Goal: Download file/media

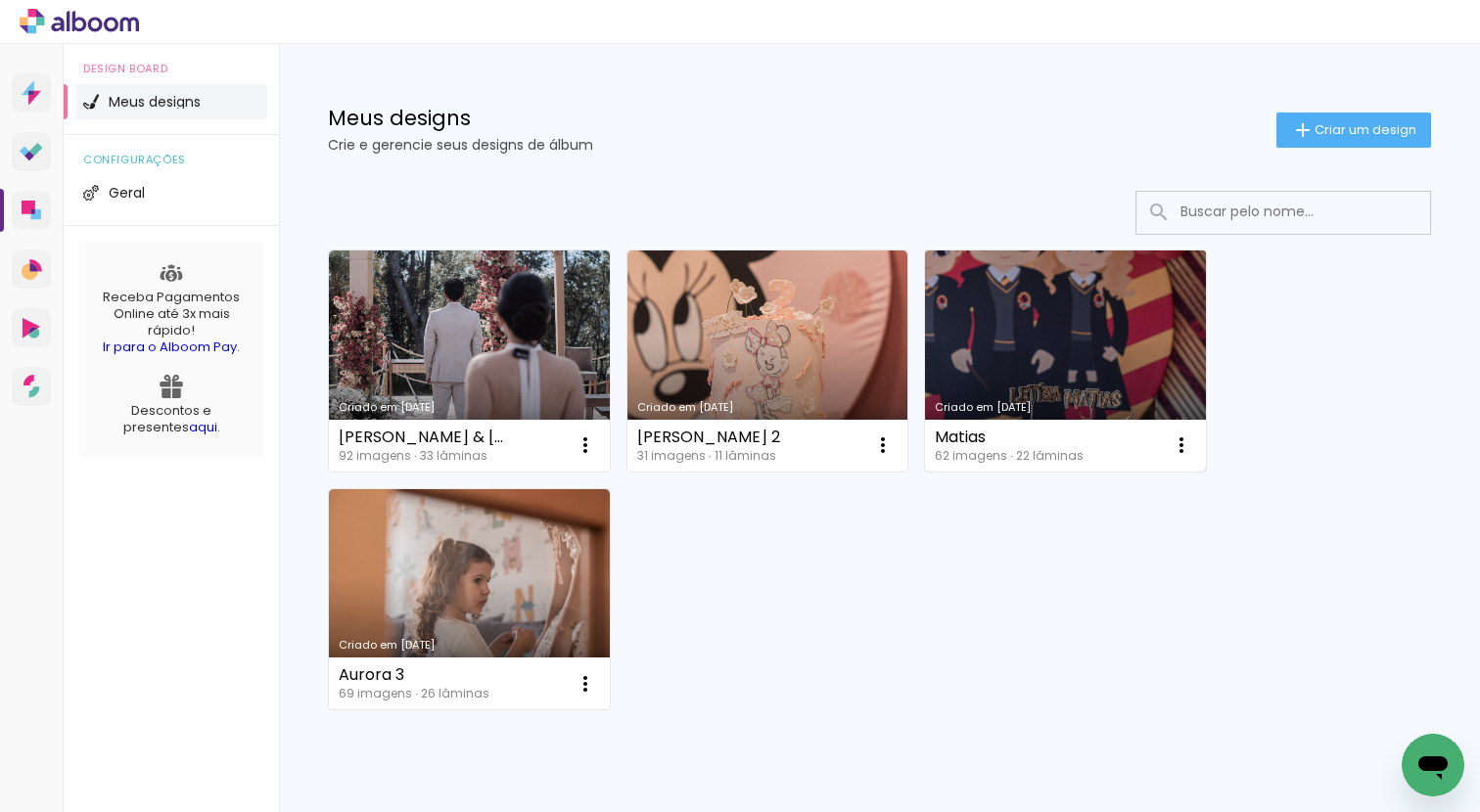
click at [1038, 326] on link "Criado em [DATE]" at bounding box center [1065, 361] width 281 height 222
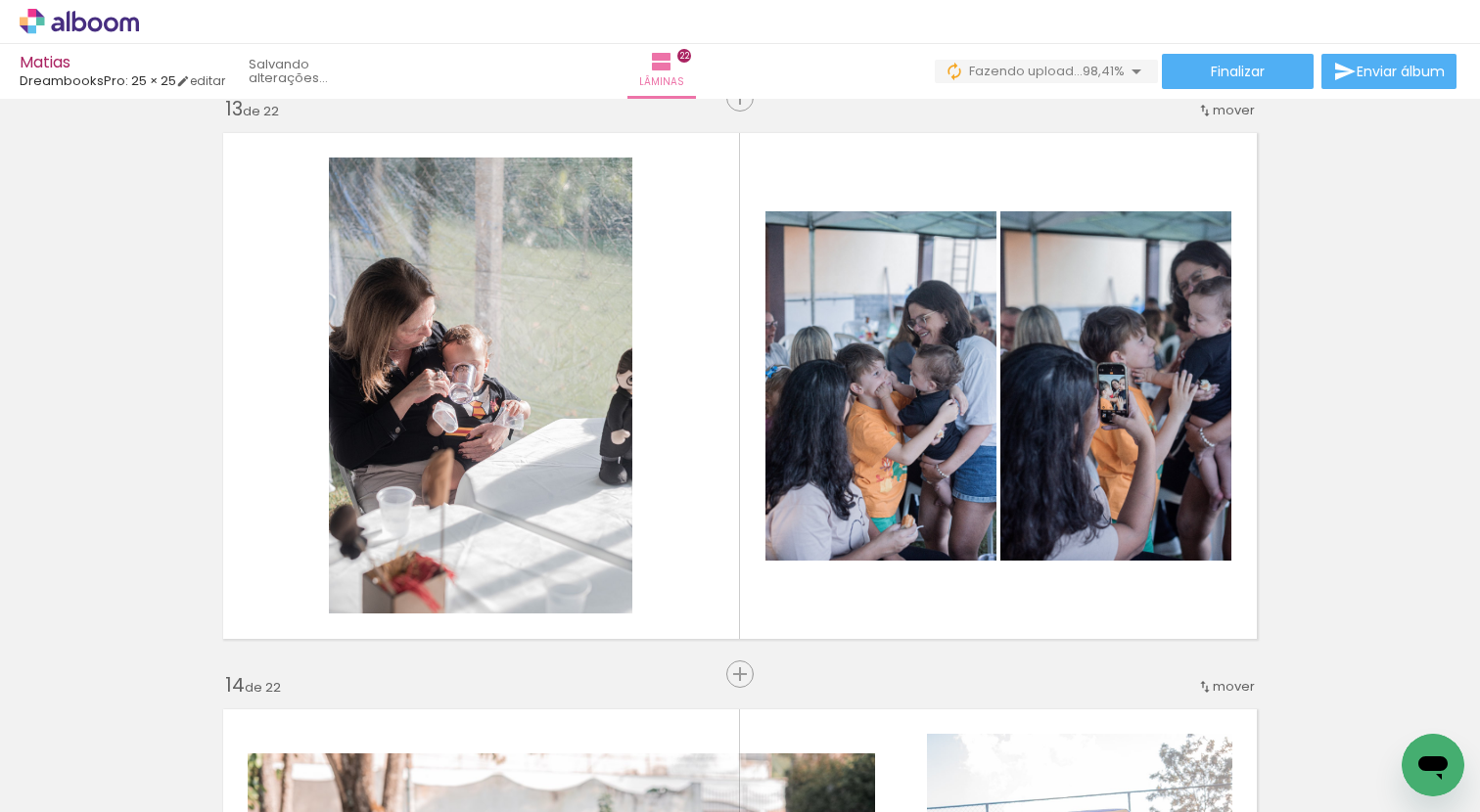
scroll to position [0, 5573]
drag, startPoint x: 1405, startPoint y: 714, endPoint x: 1451, endPoint y: 736, distance: 51.0
click at [1451, 736] on div at bounding box center [1419, 746] width 65 height 97
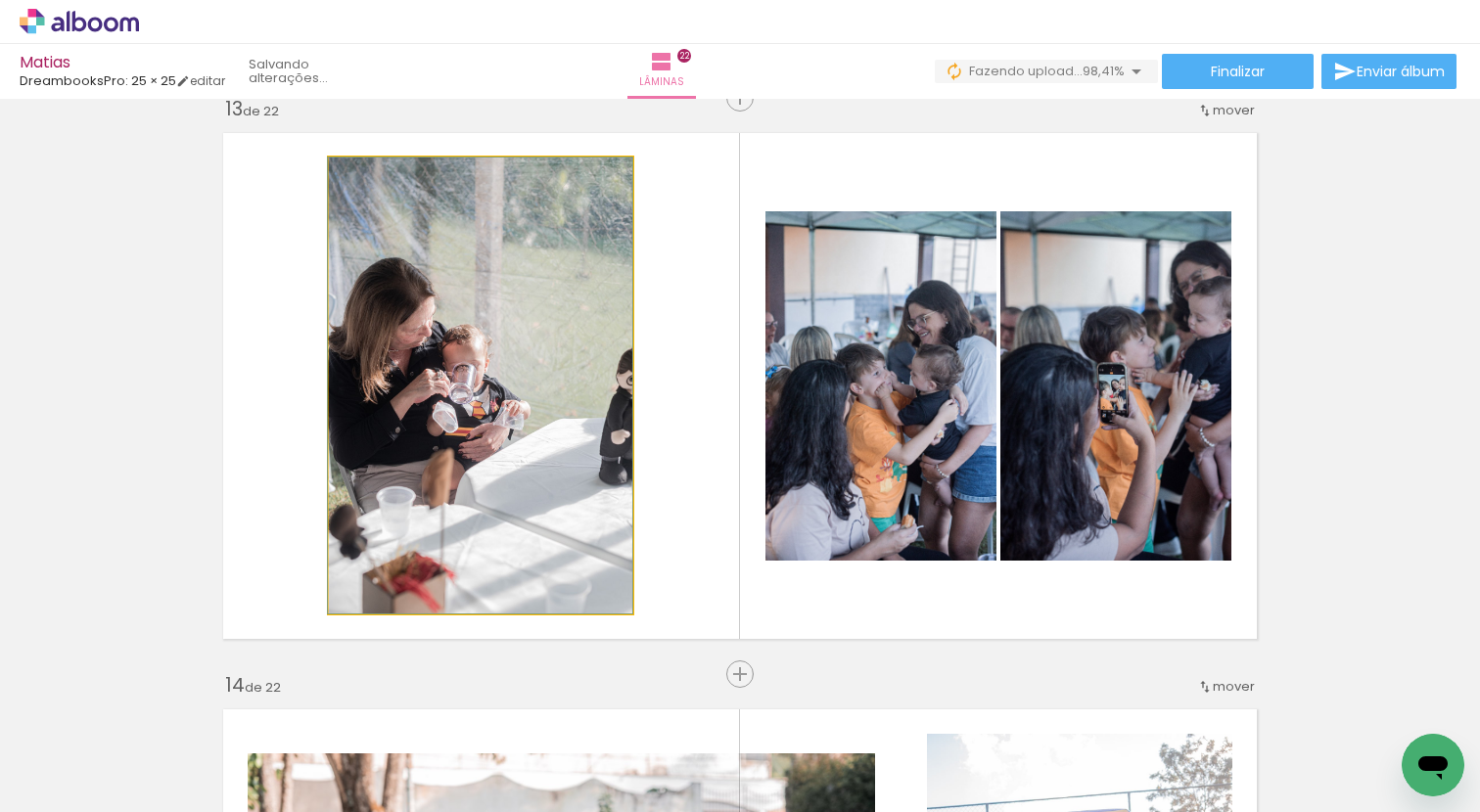
click at [531, 399] on quentale-photo at bounding box center [480, 385] width 303 height 456
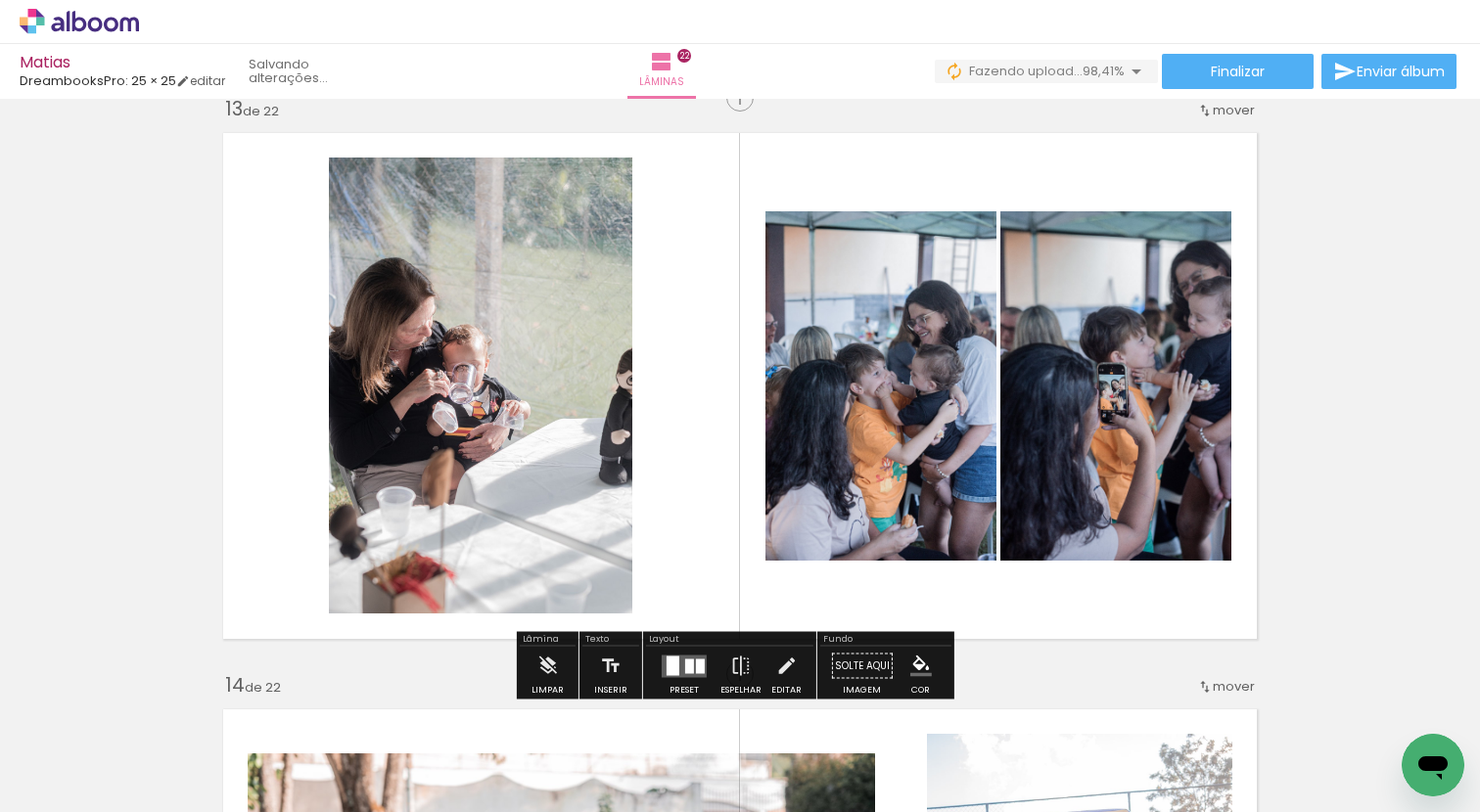
click at [530, 399] on quentale-photo at bounding box center [480, 385] width 303 height 456
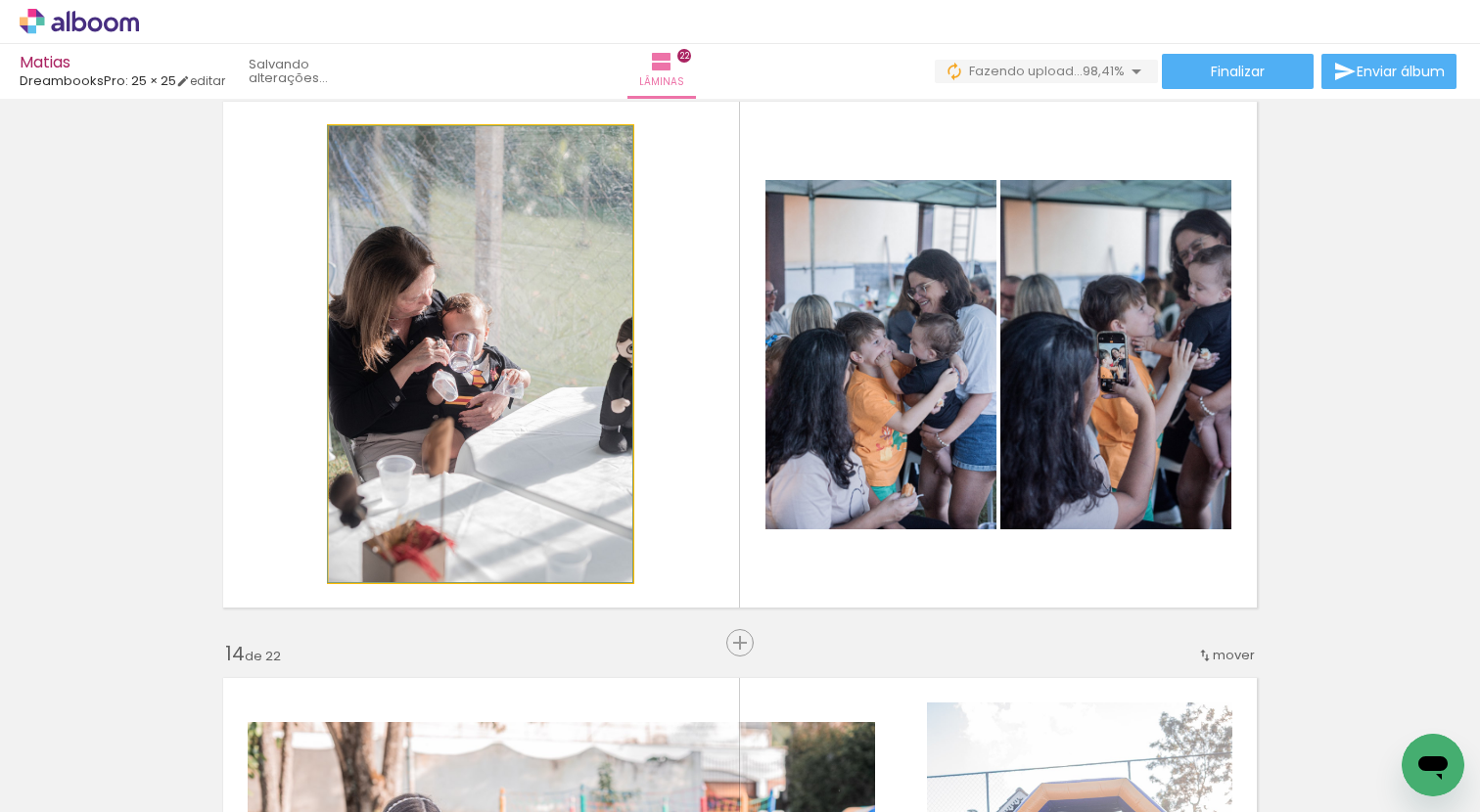
click at [466, 369] on quentale-photo at bounding box center [480, 354] width 303 height 456
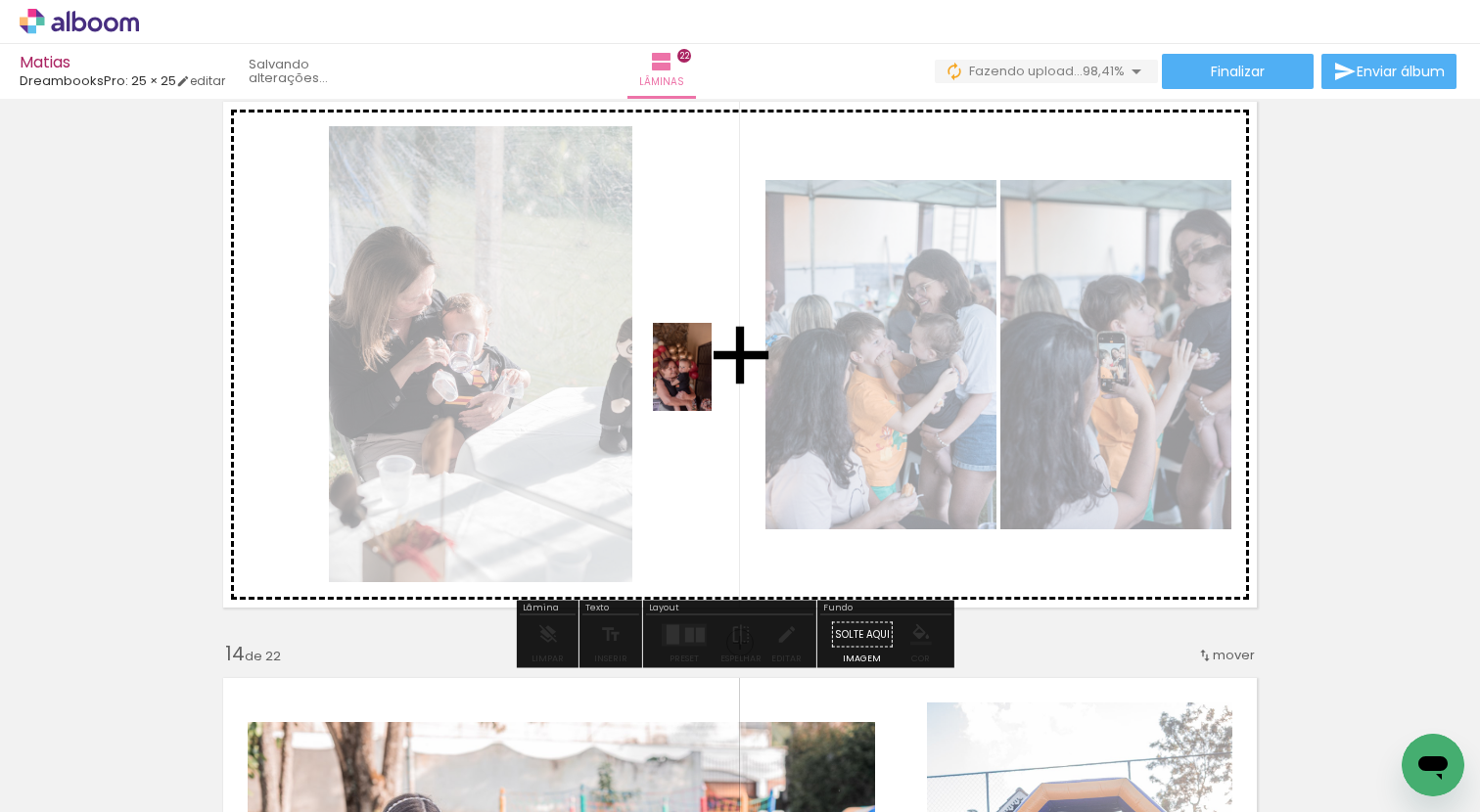
drag, startPoint x: 1410, startPoint y: 719, endPoint x: 711, endPoint y: 381, distance: 776.4
click at [711, 381] on quentale-workspace at bounding box center [740, 406] width 1480 height 812
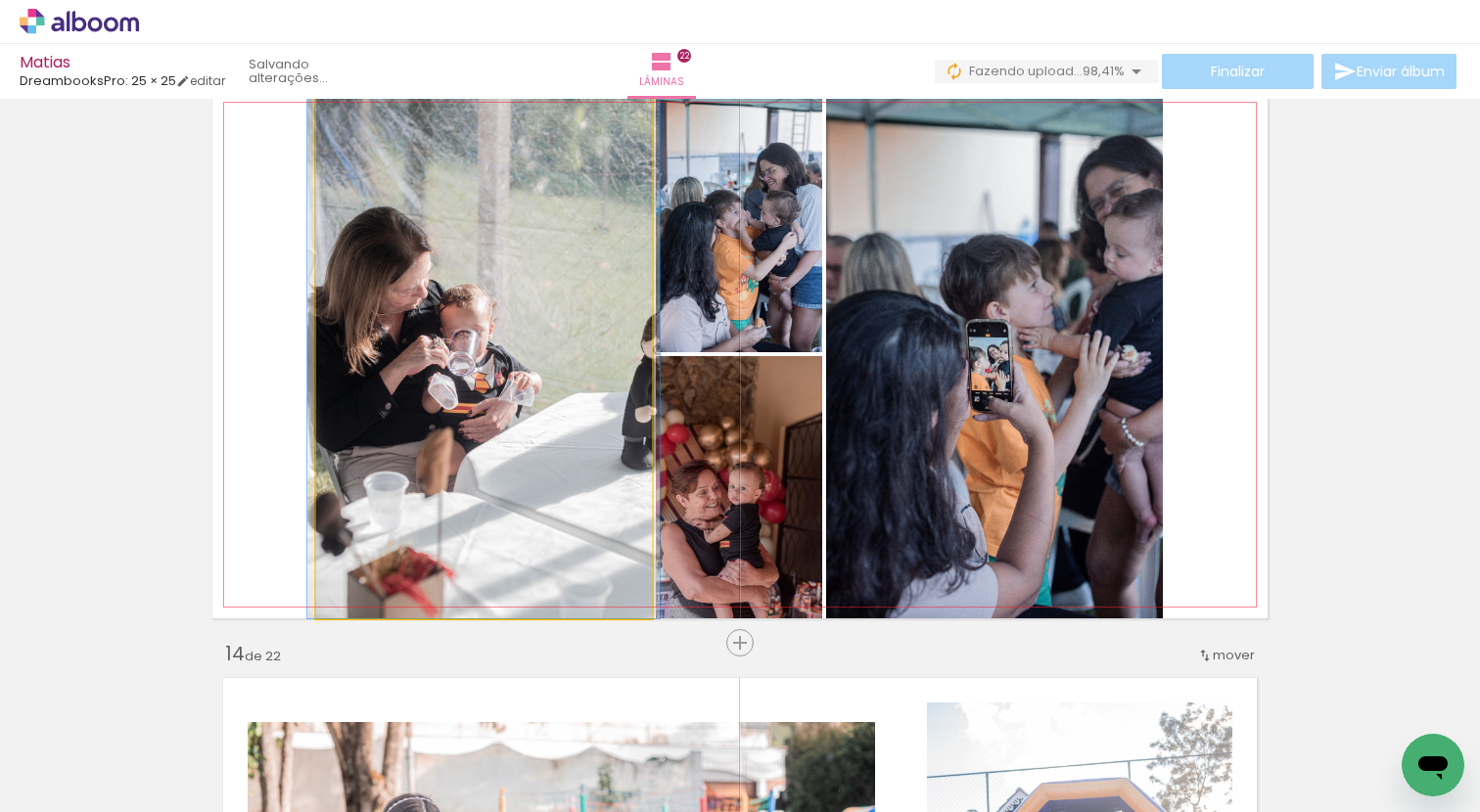
click at [509, 447] on quentale-photo at bounding box center [484, 355] width 335 height 528
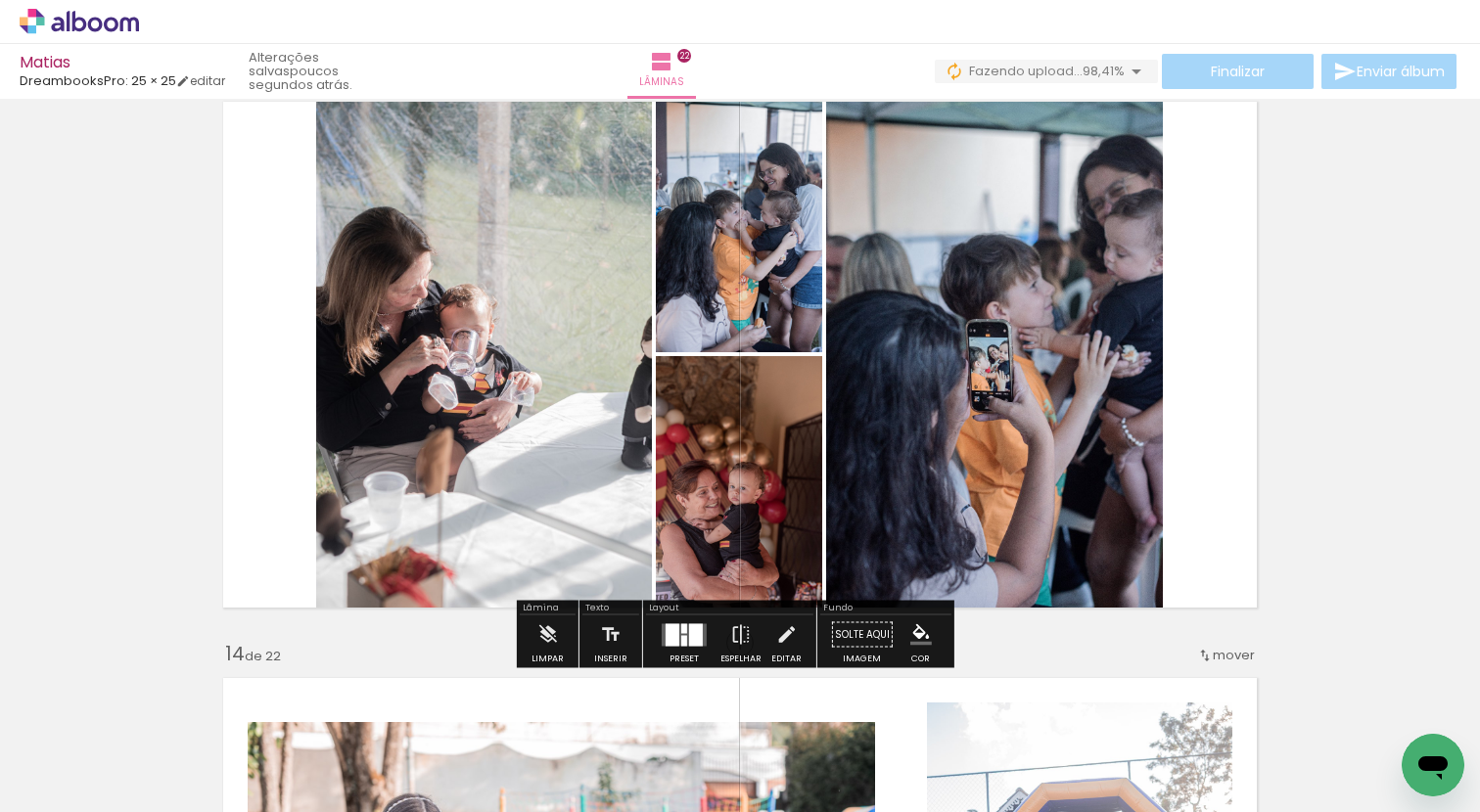
click at [508, 436] on quentale-photo at bounding box center [484, 355] width 335 height 528
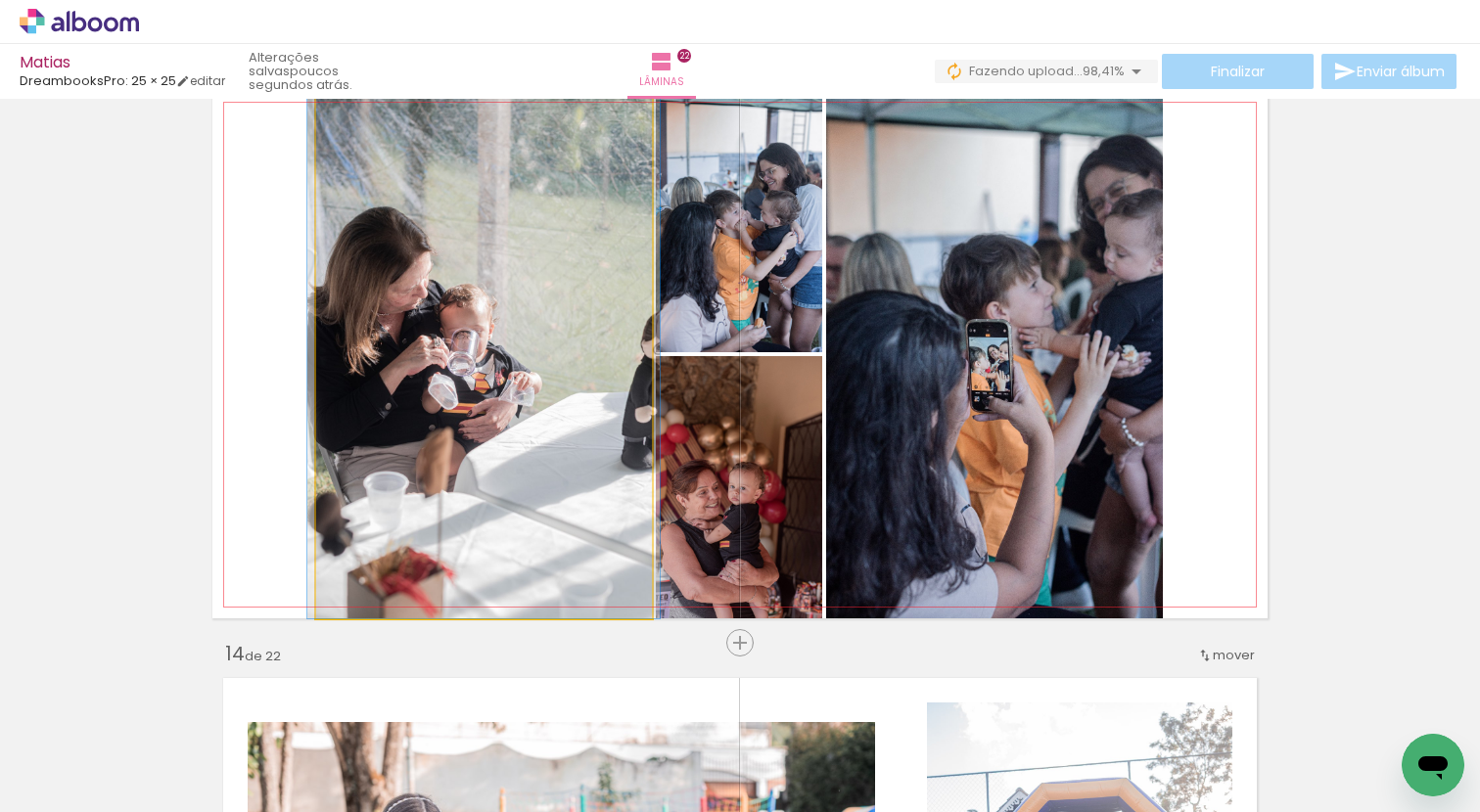
click at [508, 436] on quentale-photo at bounding box center [484, 355] width 335 height 528
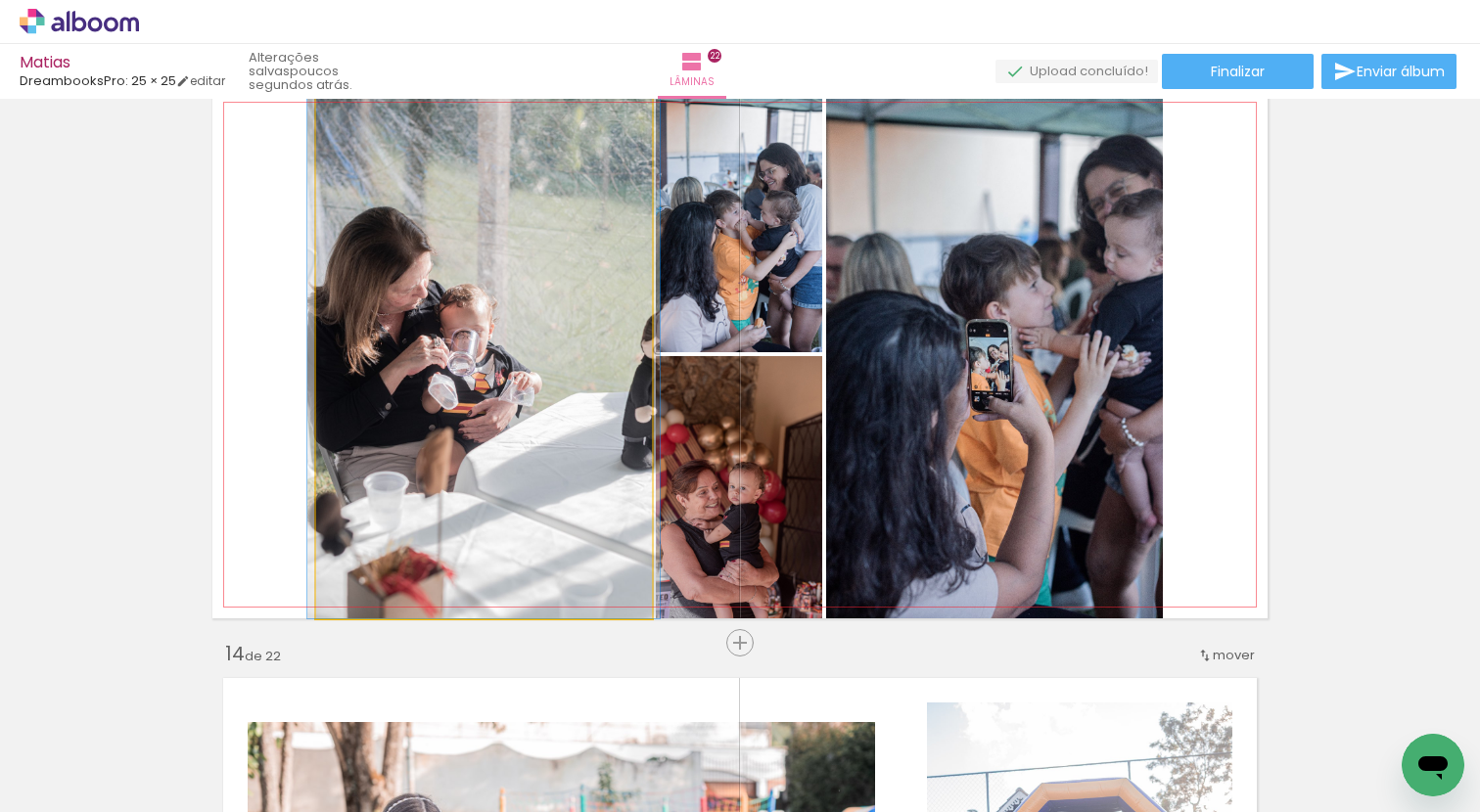
click at [508, 436] on quentale-photo at bounding box center [484, 355] width 335 height 528
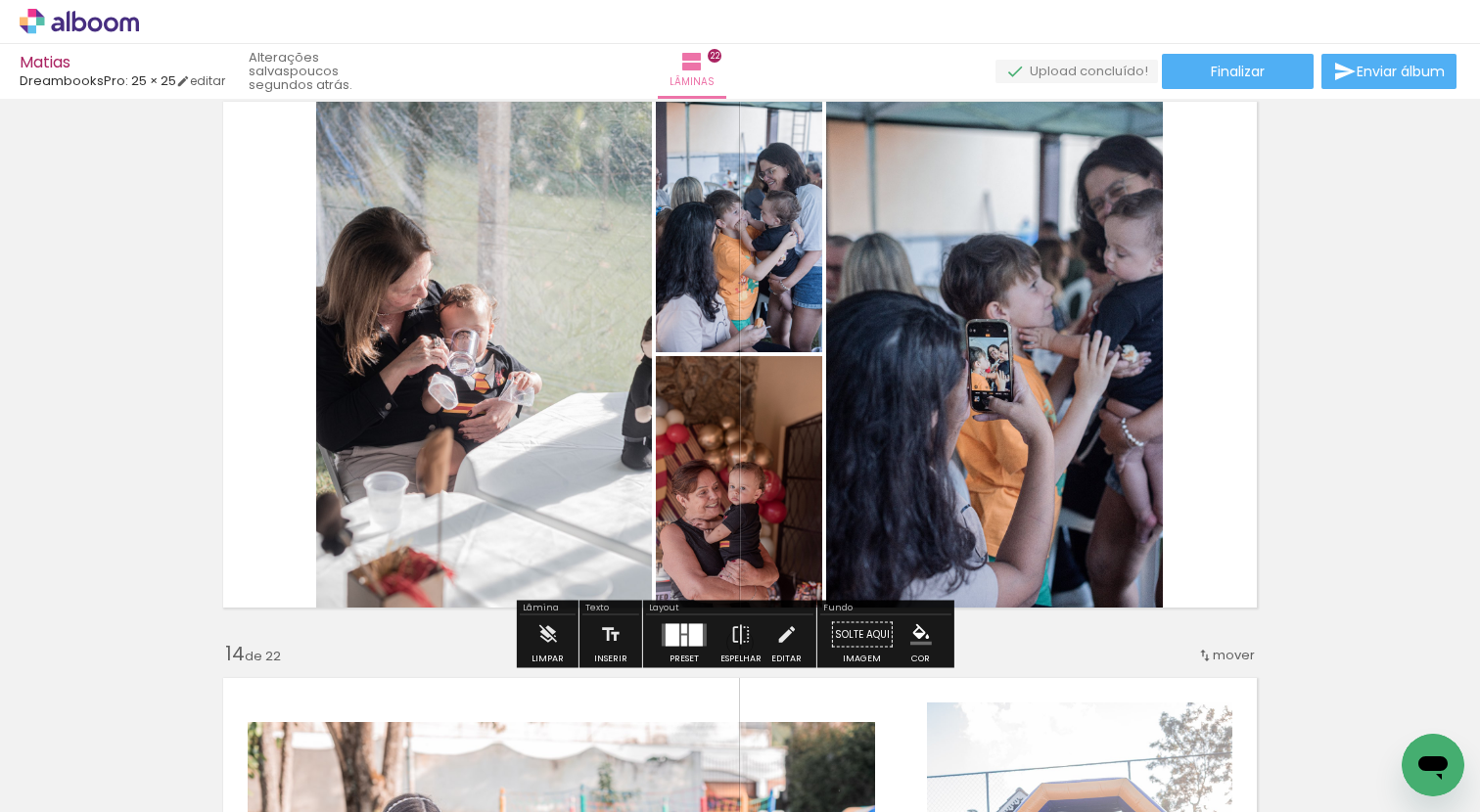
click at [457, 387] on quentale-photo at bounding box center [484, 355] width 335 height 528
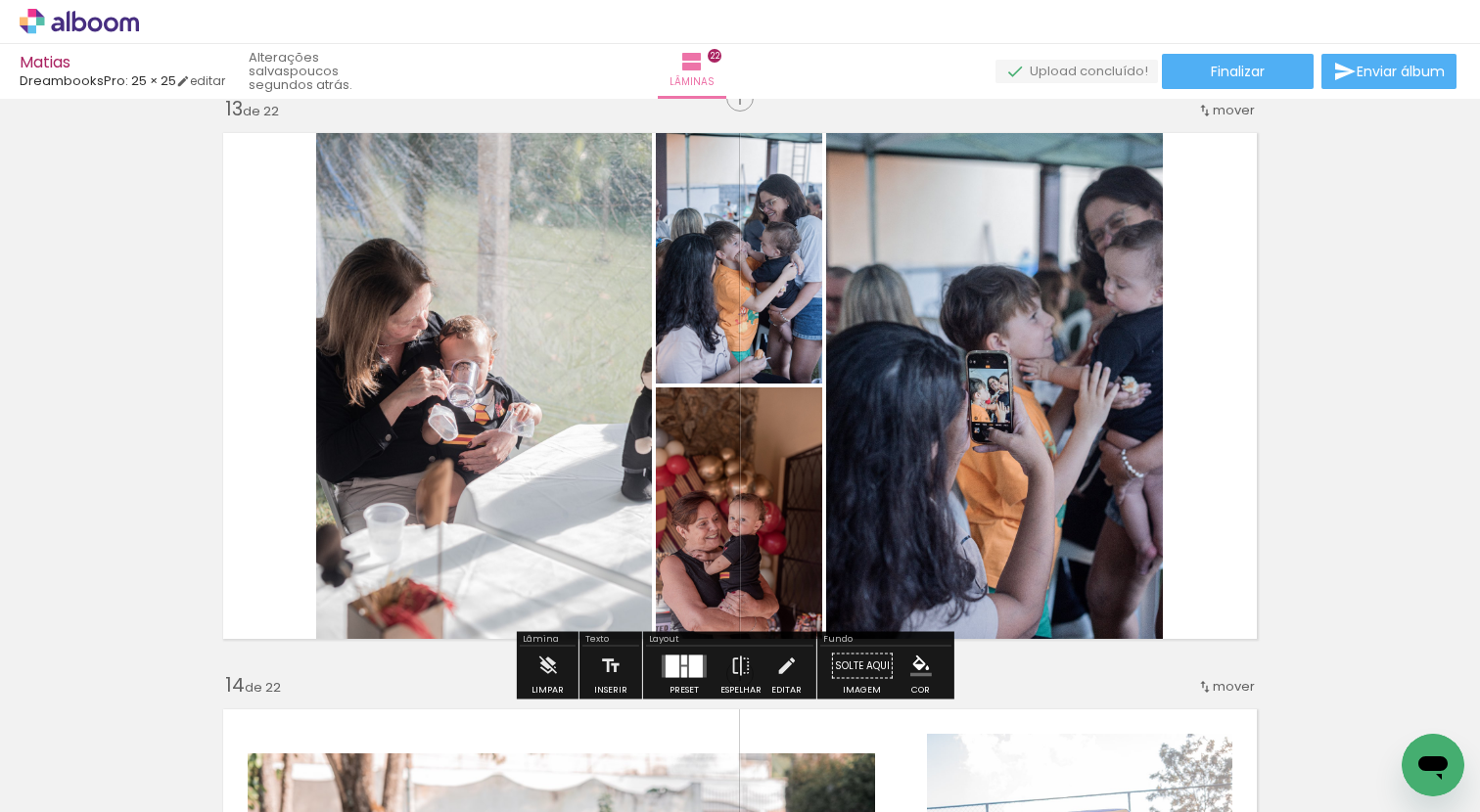
click at [410, 272] on quentale-photo at bounding box center [484, 386] width 335 height 528
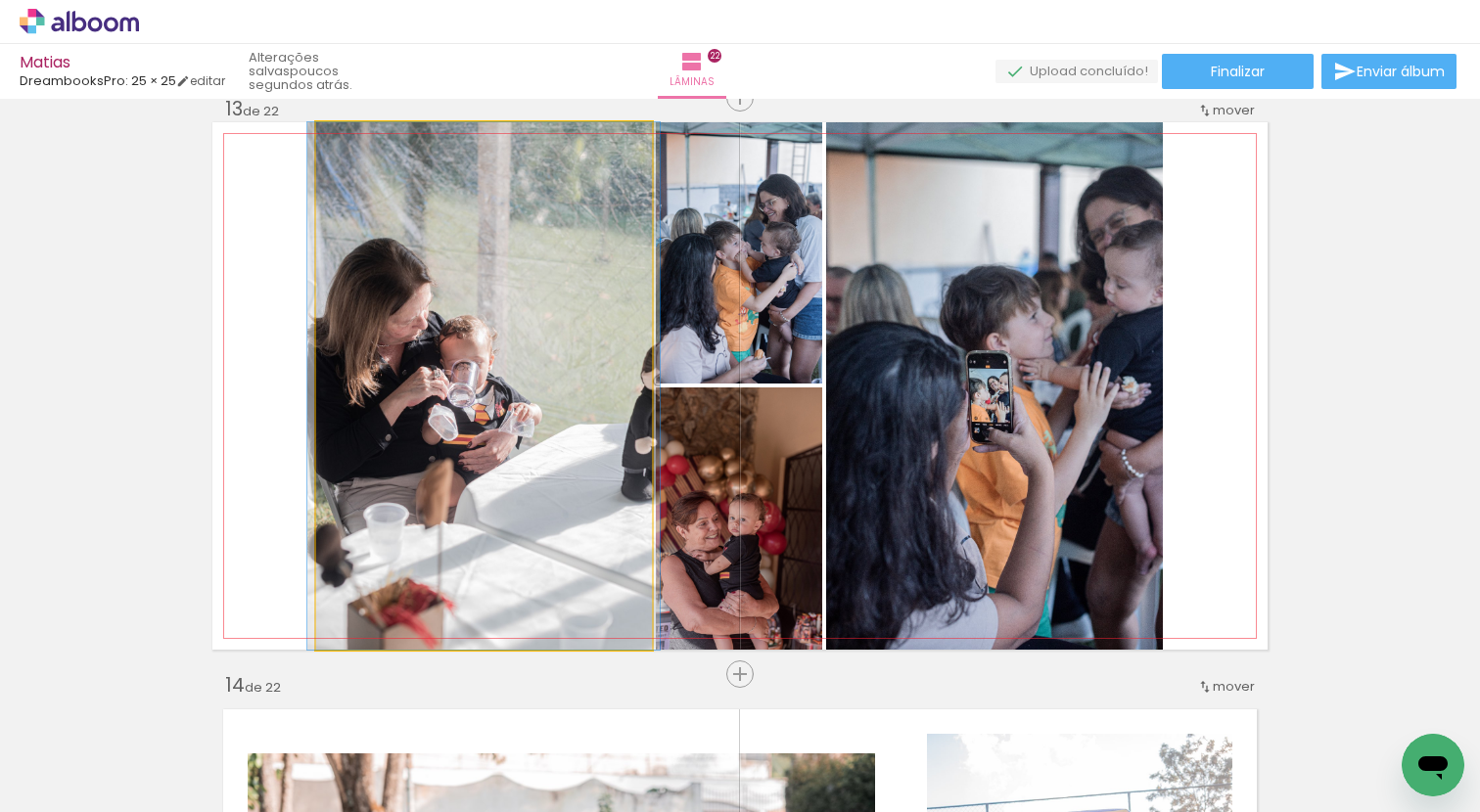
click at [410, 272] on quentale-photo at bounding box center [484, 386] width 335 height 528
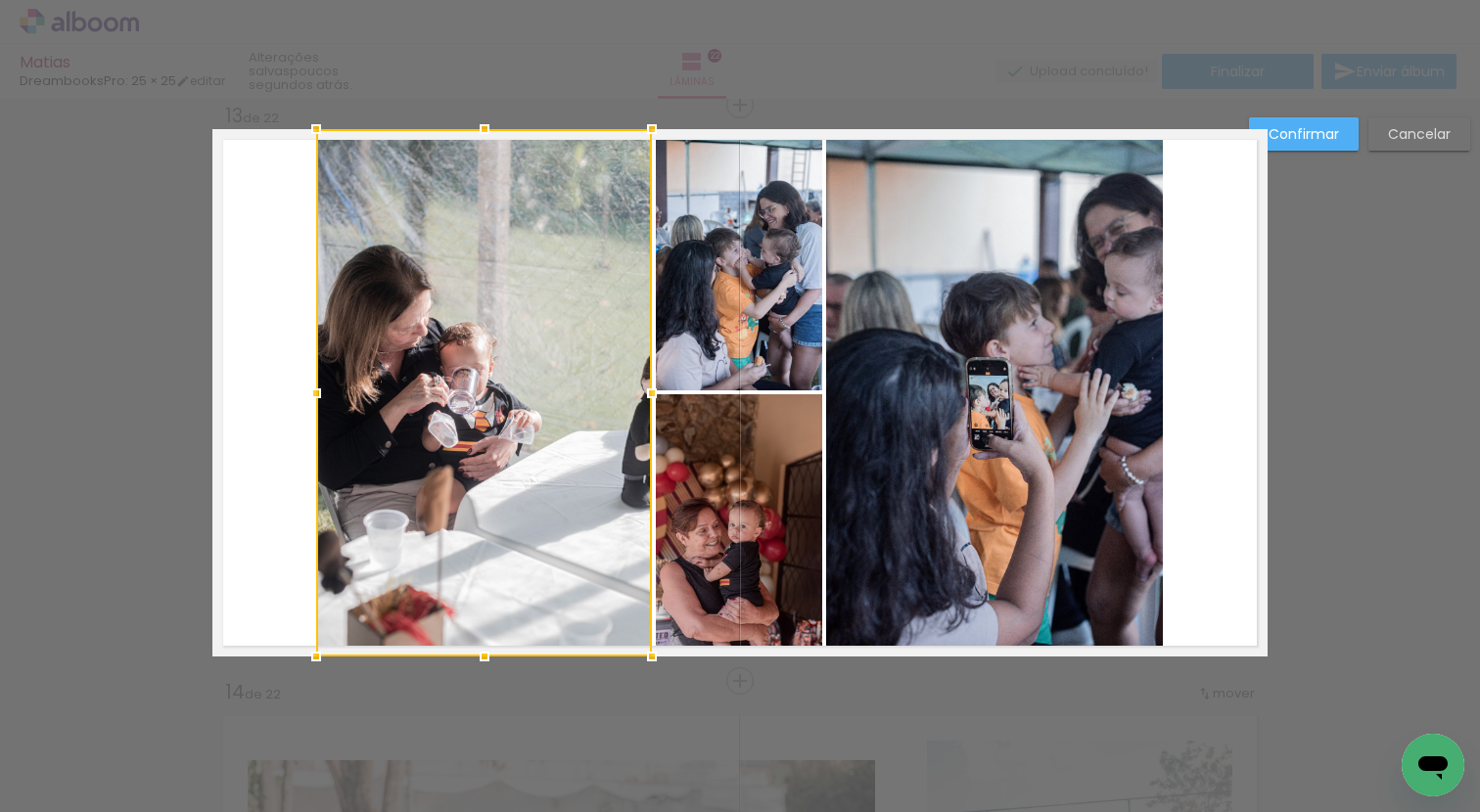
scroll to position [6941, 0]
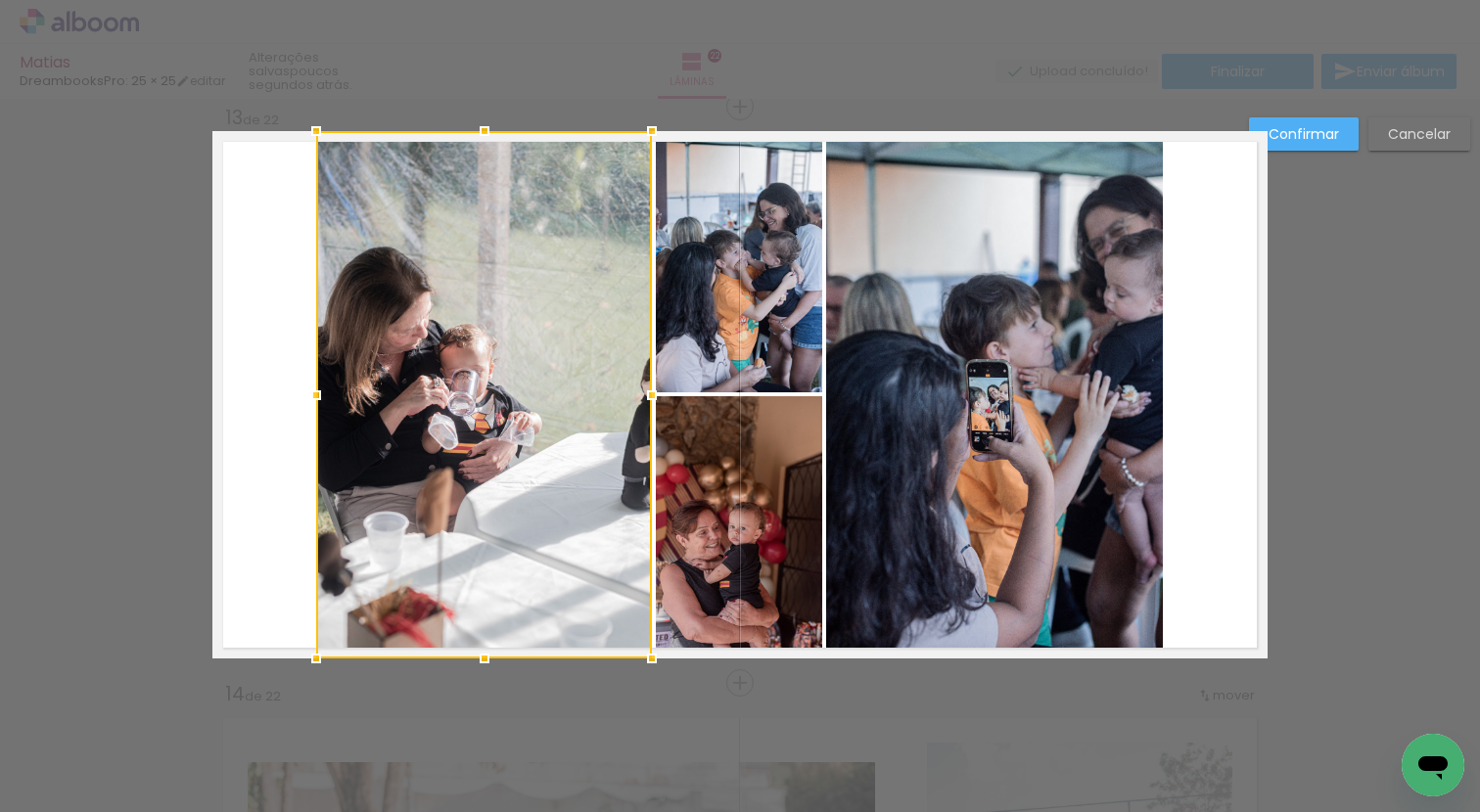
click at [412, 270] on div at bounding box center [484, 395] width 335 height 528
click at [224, 297] on quentale-layouter at bounding box center [740, 395] width 1055 height 528
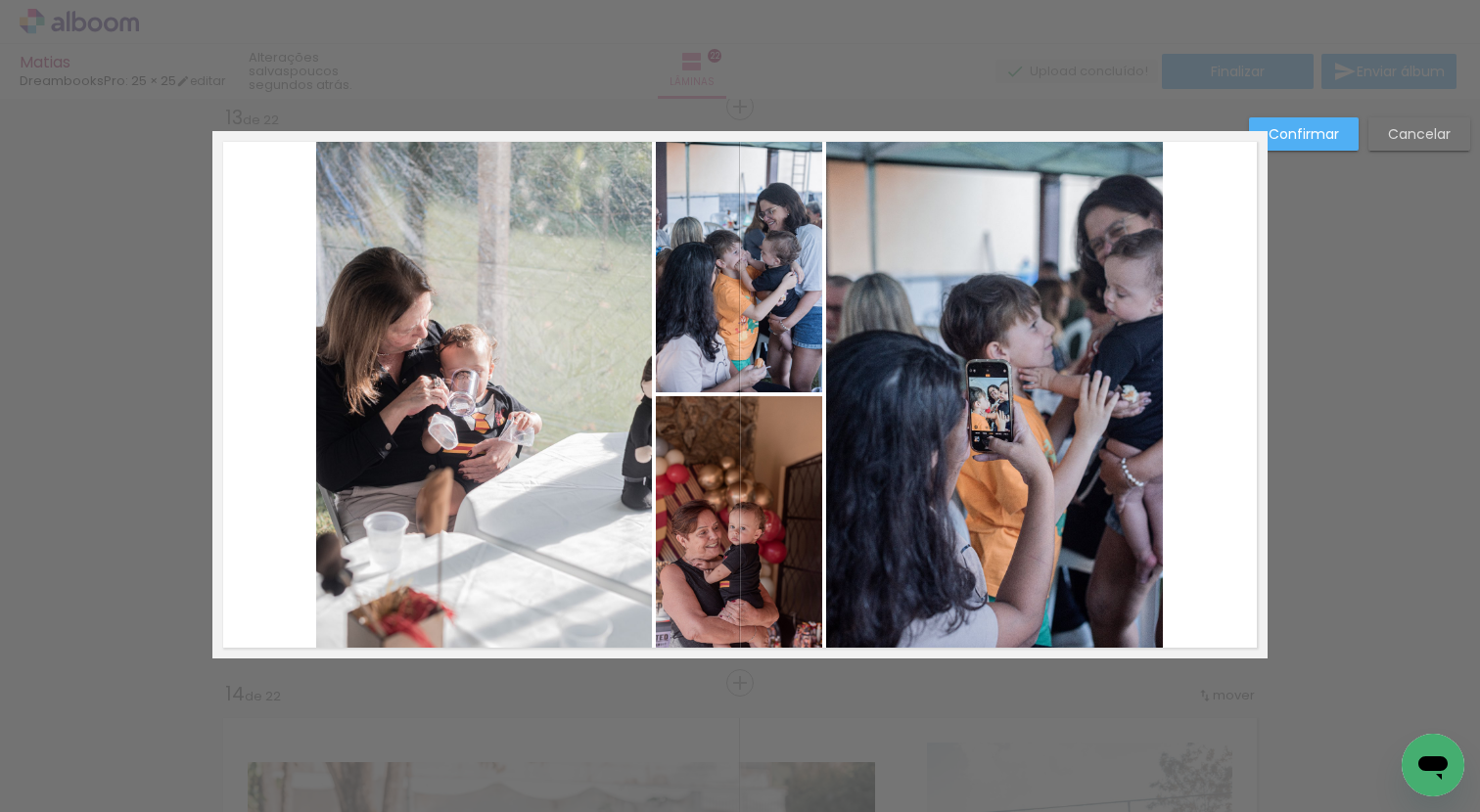
click at [0, 0] on slot "Cancelar" at bounding box center [0, 0] width 0 height 0
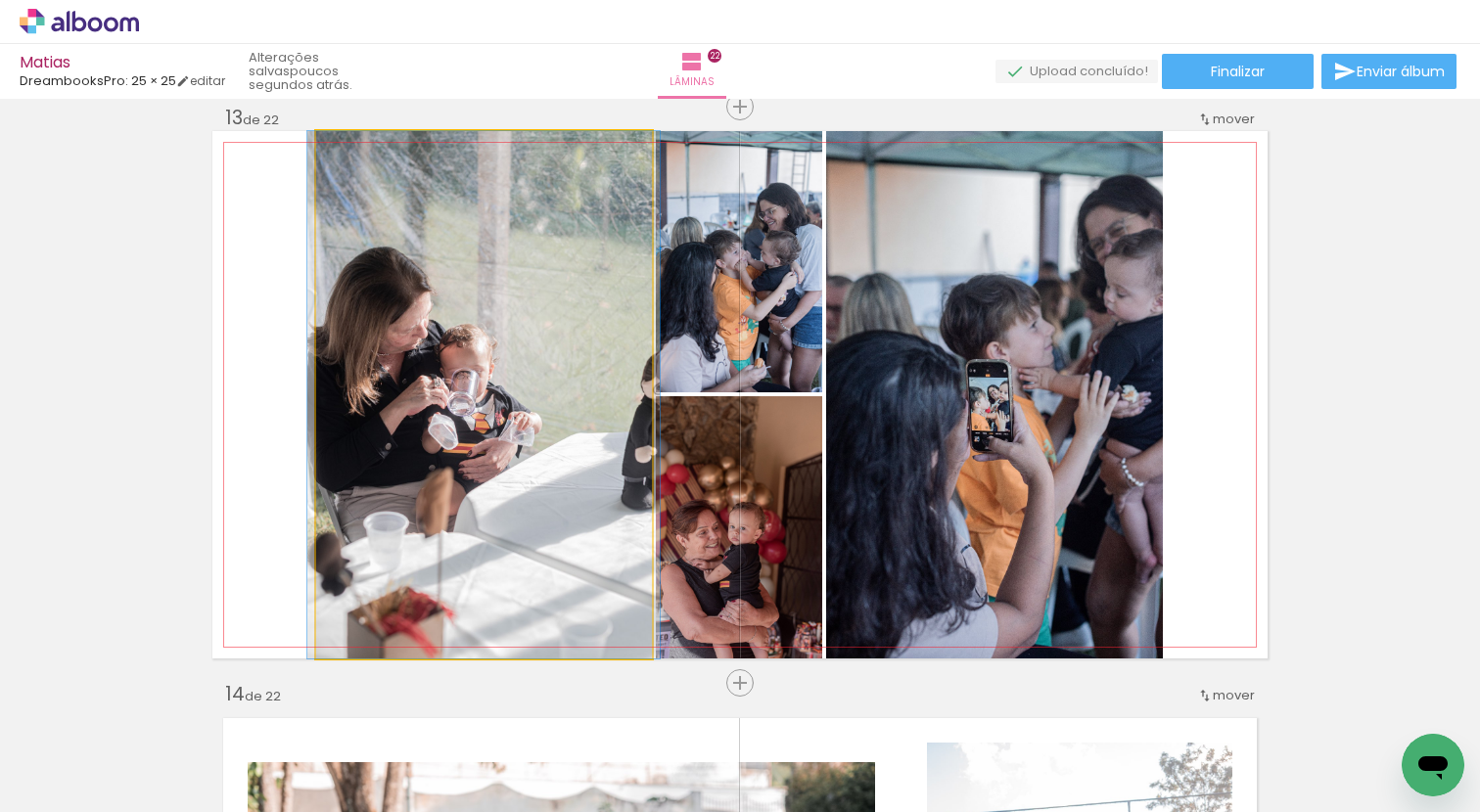
click at [457, 418] on quentale-photo at bounding box center [484, 395] width 335 height 528
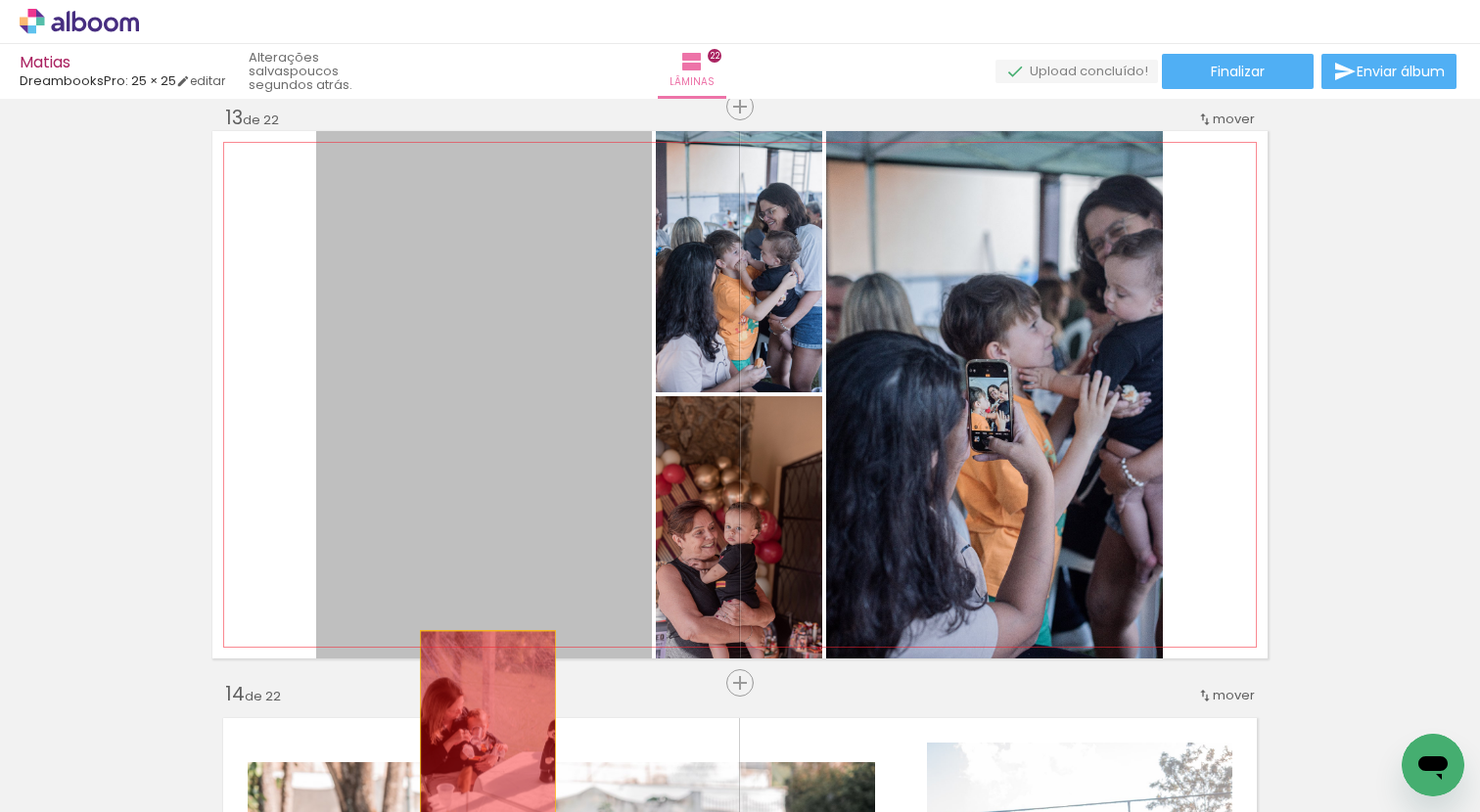
drag, startPoint x: 544, startPoint y: 397, endPoint x: 482, endPoint y: 737, distance: 345.6
click at [481, 737] on quentale-workspace at bounding box center [740, 406] width 1480 height 812
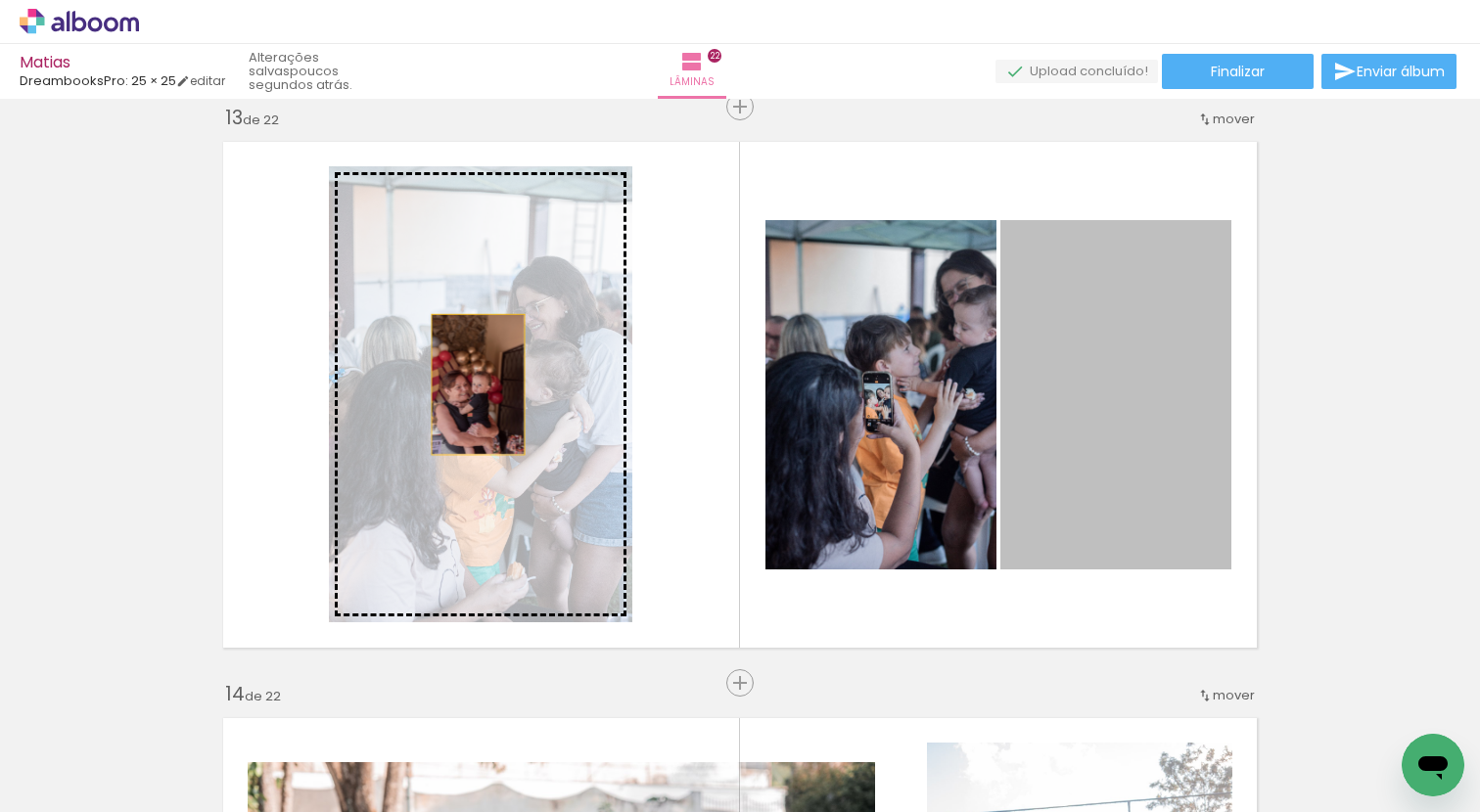
drag, startPoint x: 1096, startPoint y: 363, endPoint x: 426, endPoint y: 384, distance: 670.3
click at [0, 0] on slot at bounding box center [0, 0] width 0 height 0
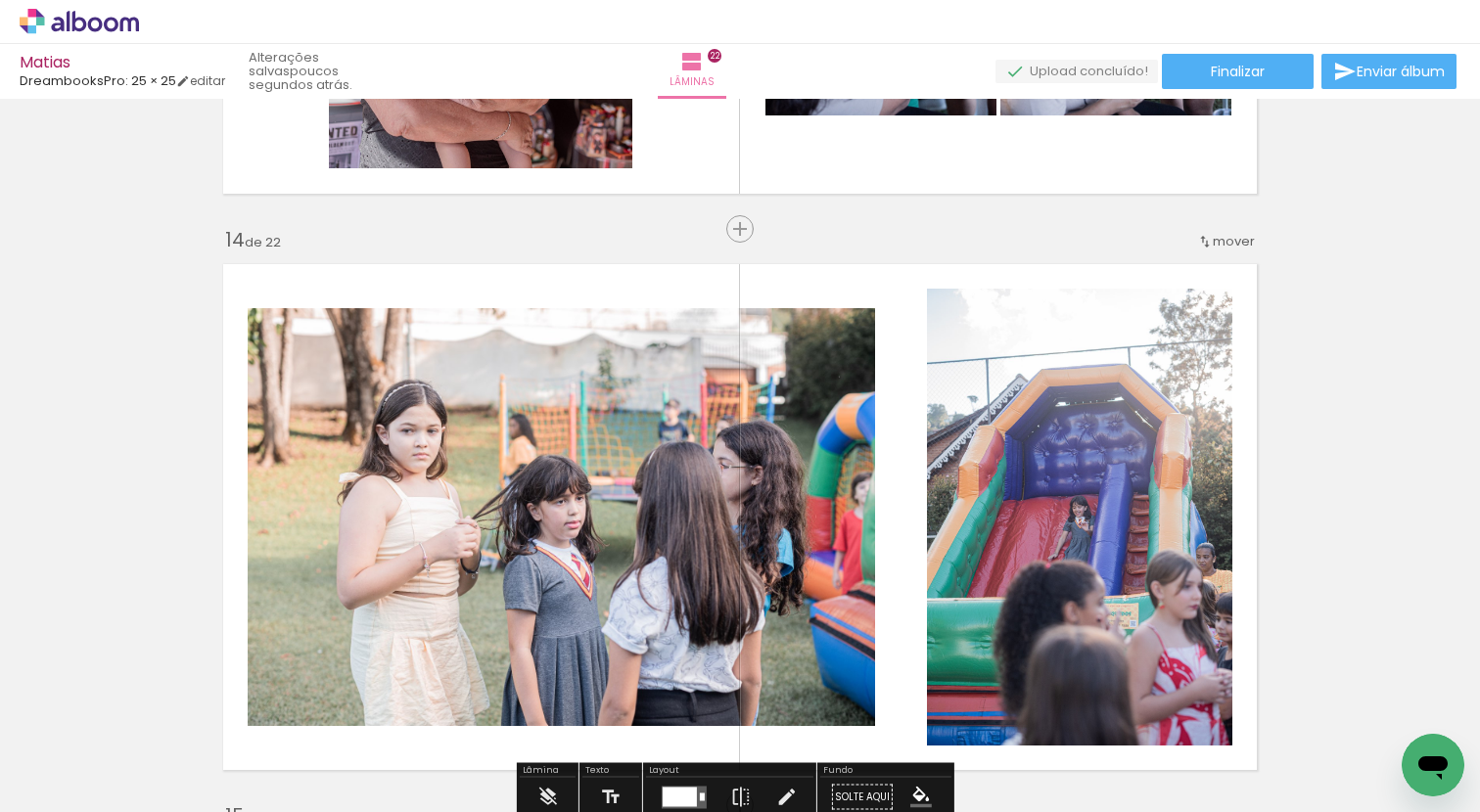
scroll to position [7757, 0]
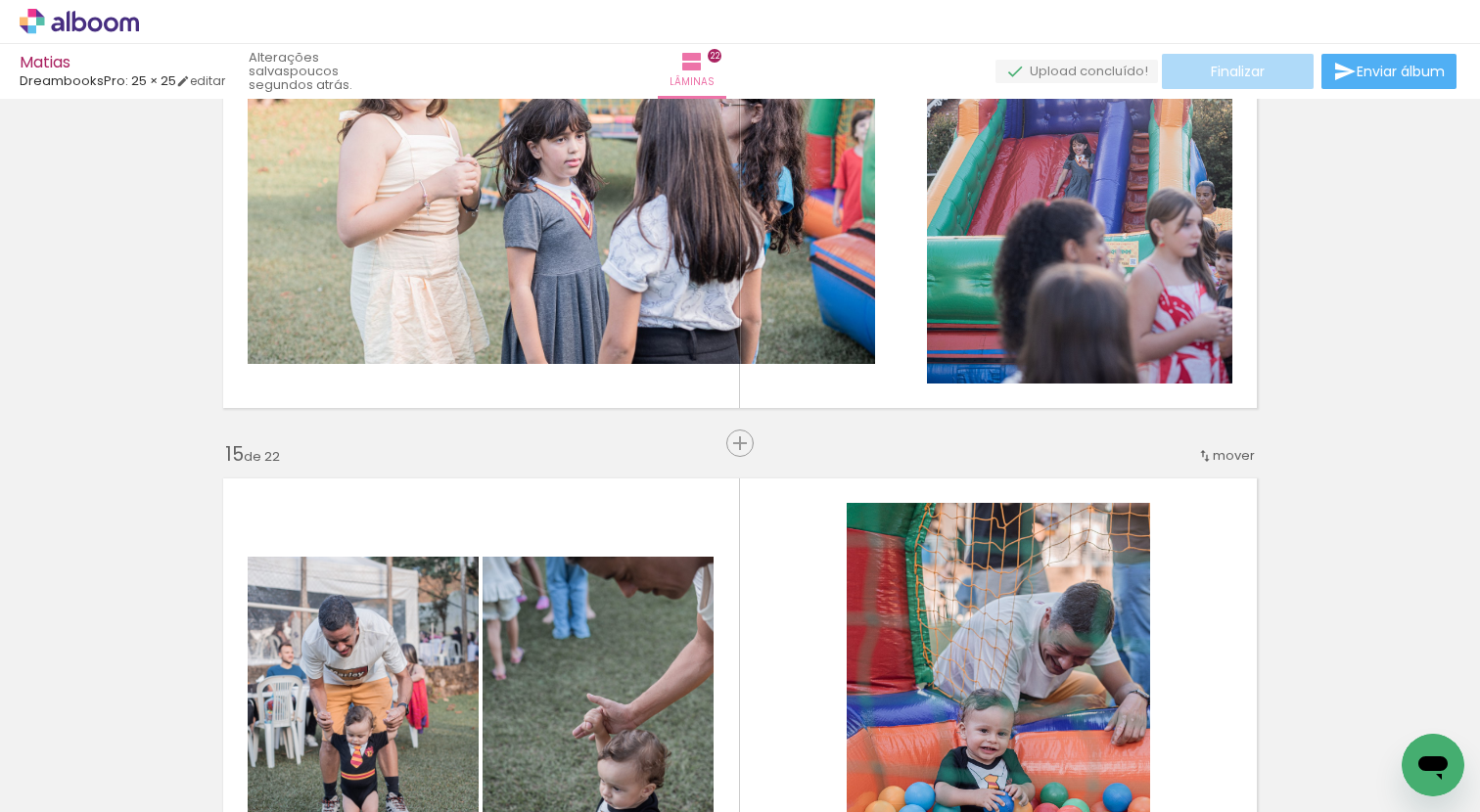
click at [1226, 73] on span "Finalizar" at bounding box center [1237, 72] width 54 height 14
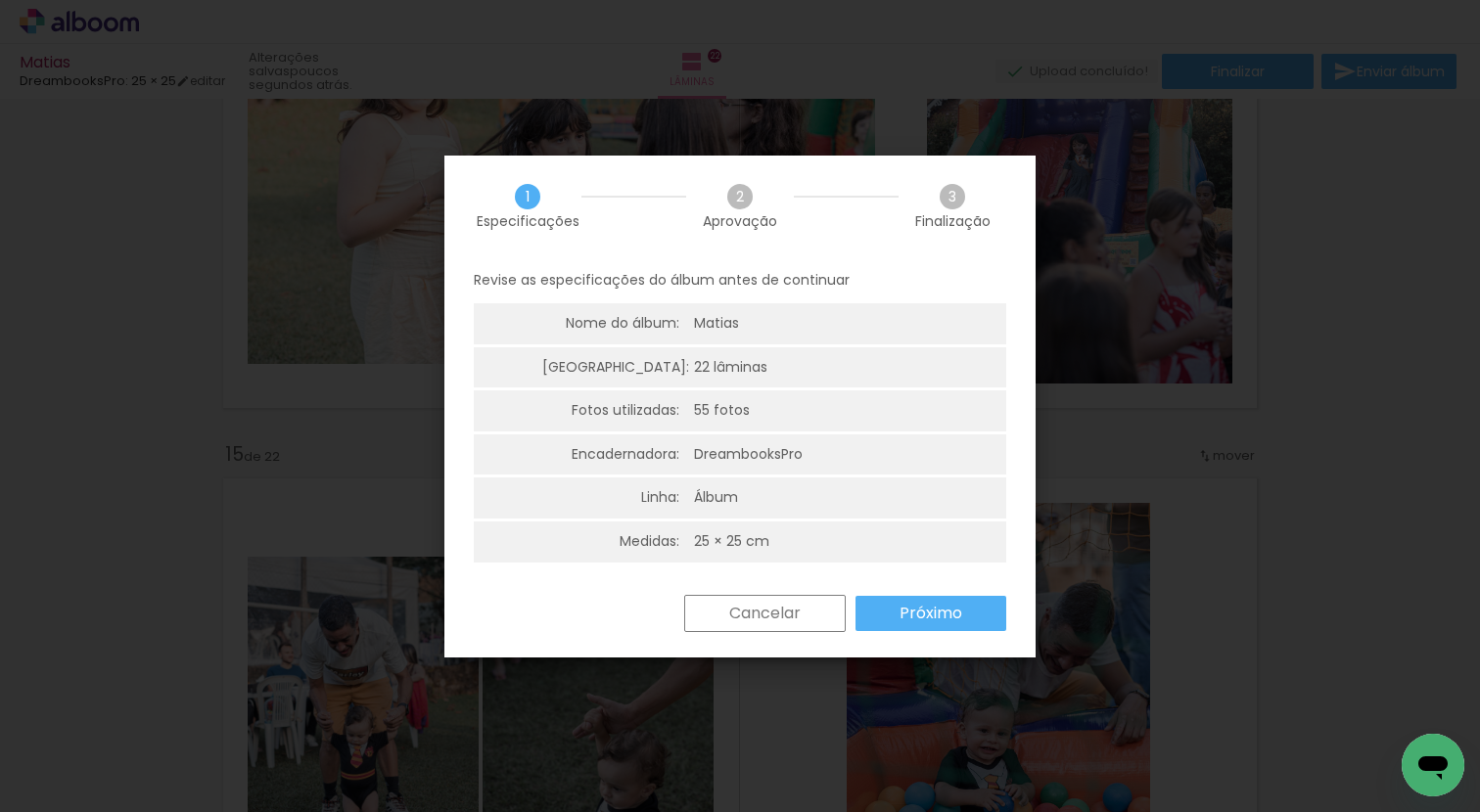
scroll to position [0, 0]
click at [0, 0] on slot "Cancelar" at bounding box center [0, 0] width 0 height 0
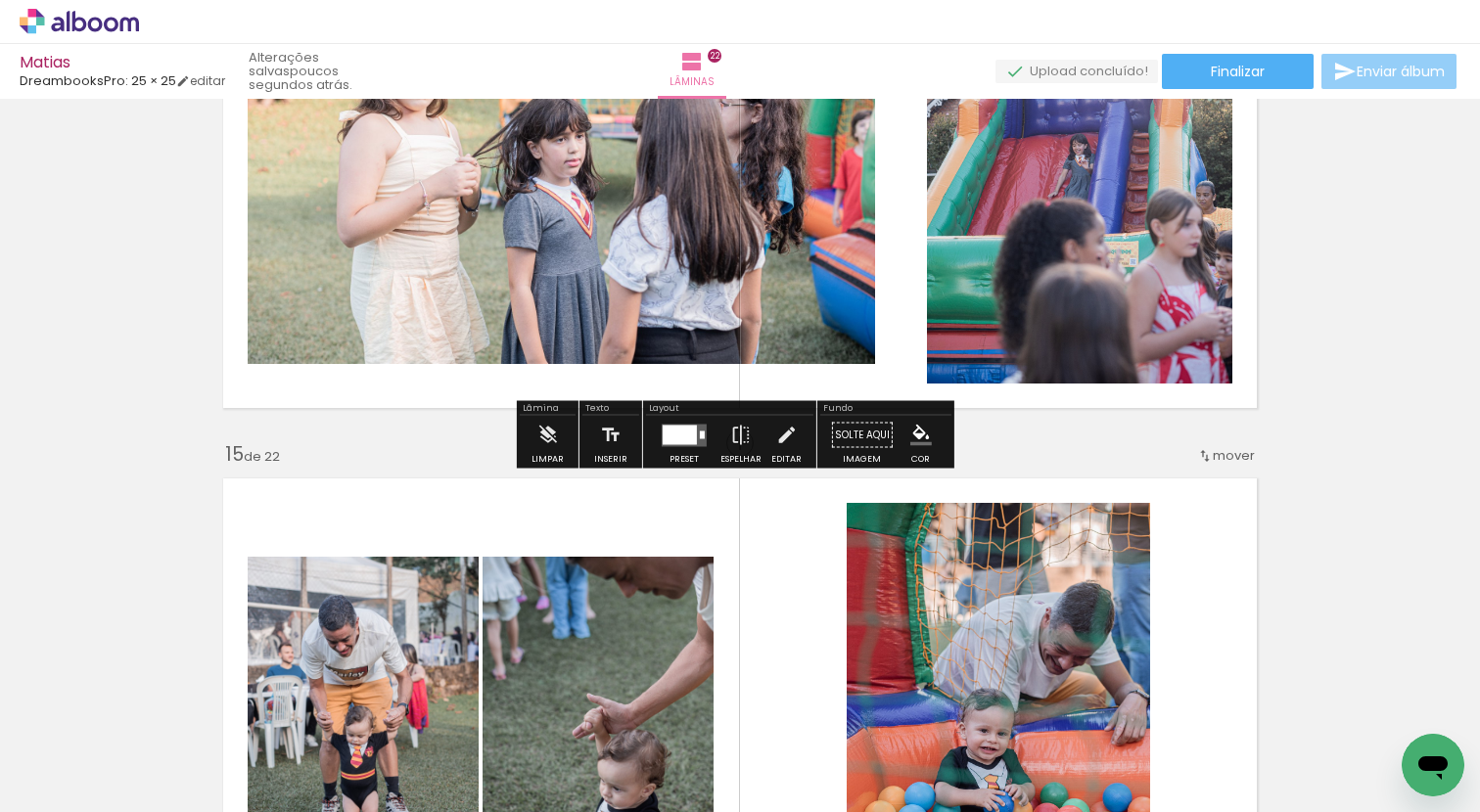
click at [1422, 81] on paper-button "Enviar álbum" at bounding box center [1389, 72] width 135 height 35
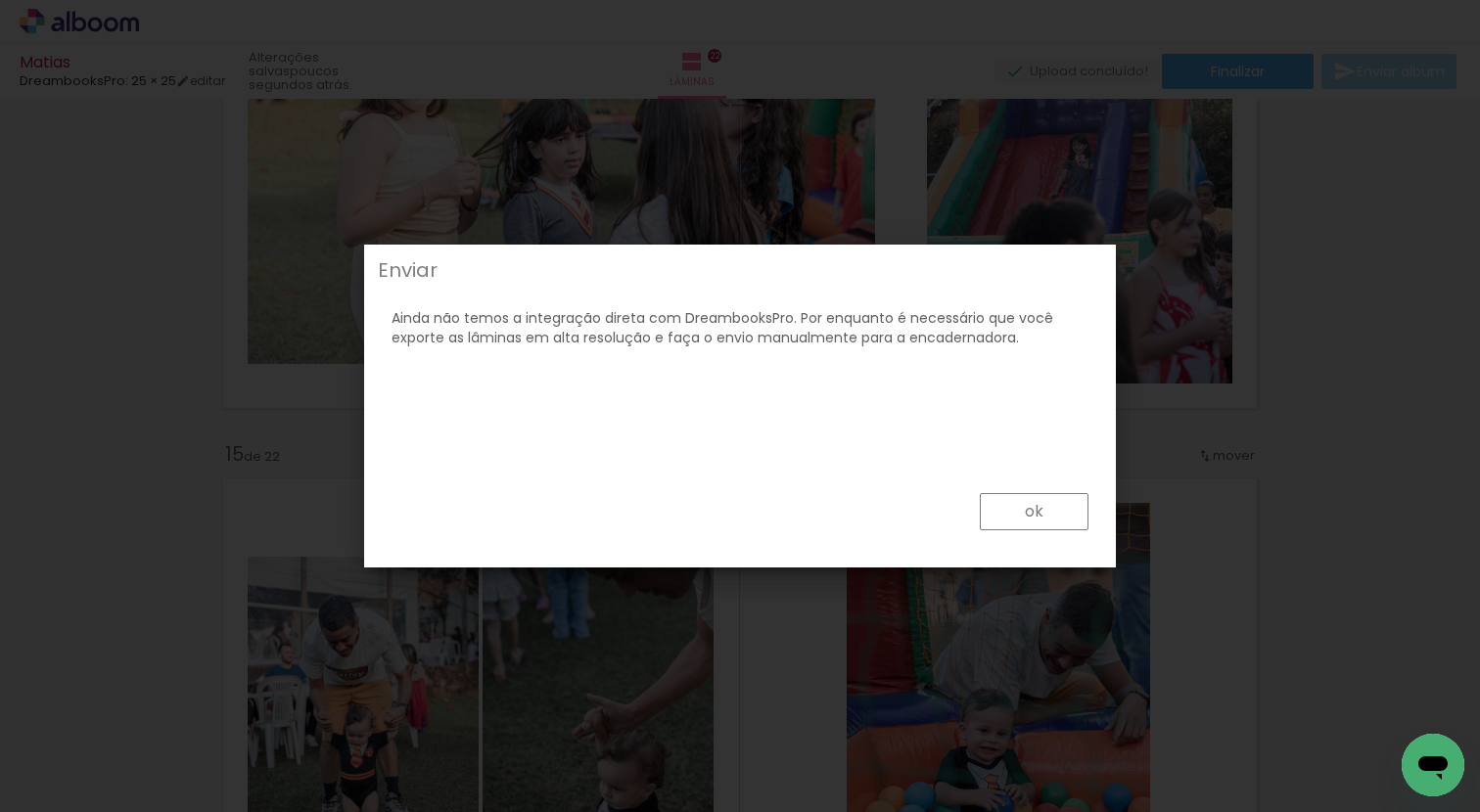
click at [1006, 516] on paper-button "ok" at bounding box center [1034, 512] width 109 height 37
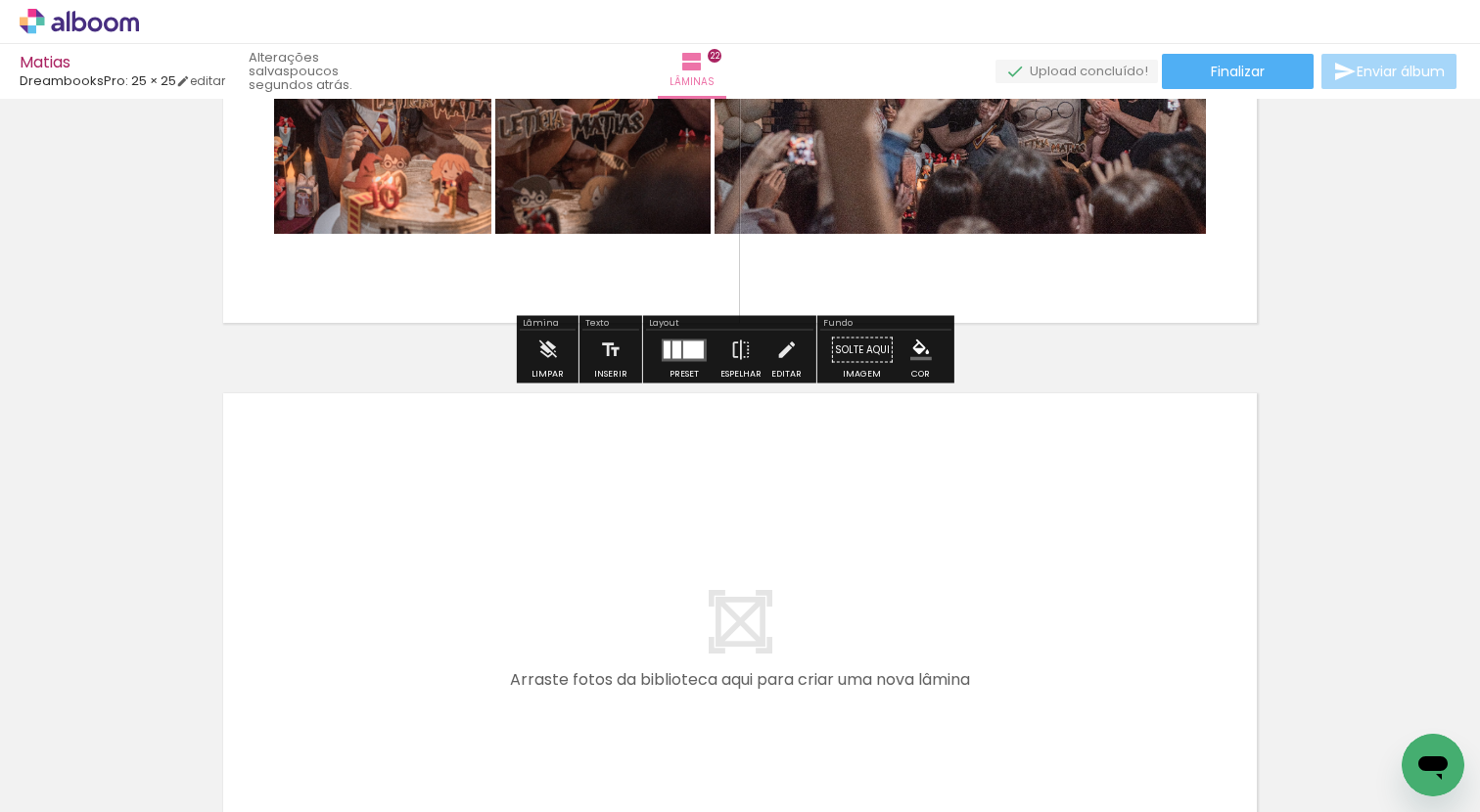
scroll to position [12416, 0]
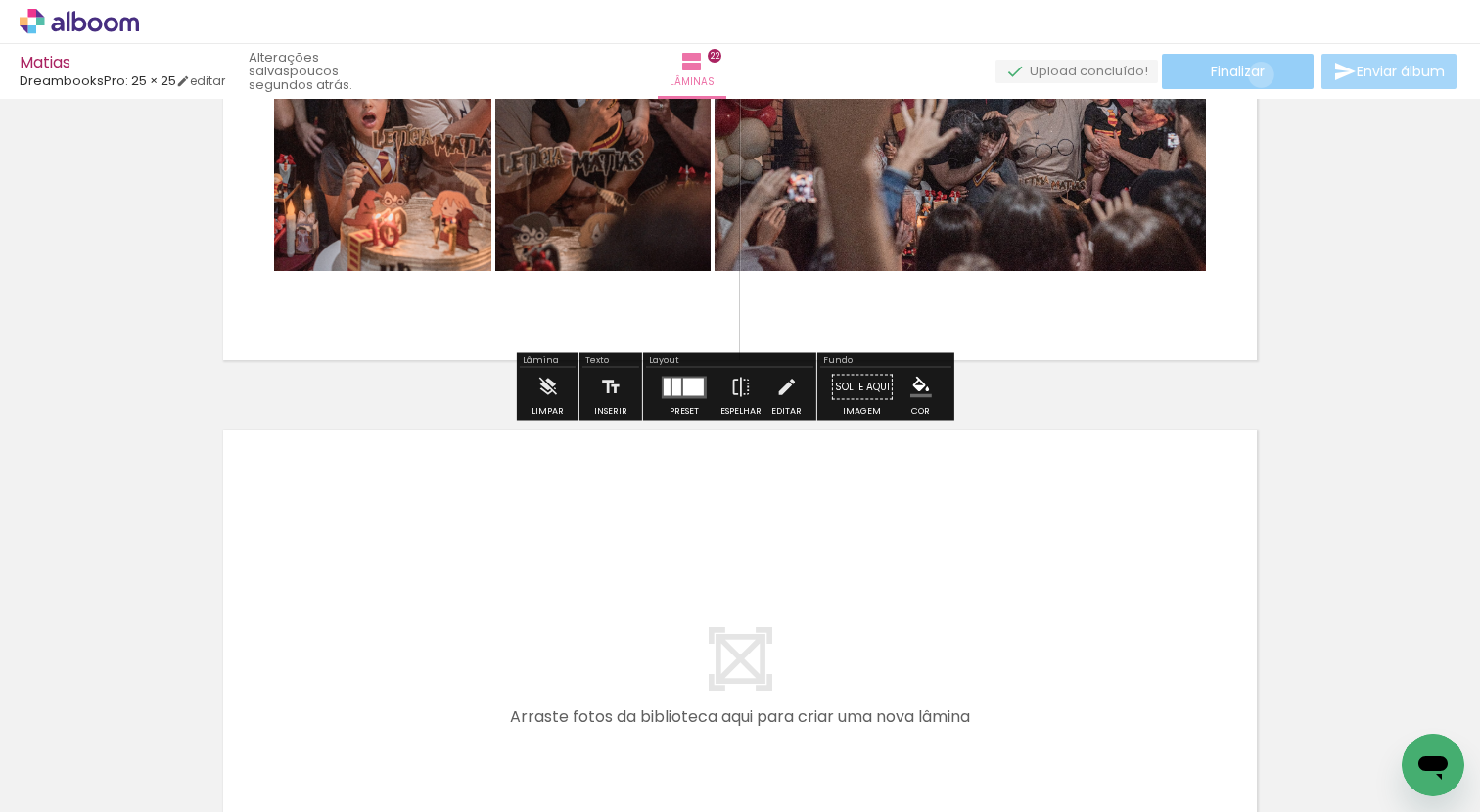
click at [1253, 75] on span "Finalizar" at bounding box center [1237, 72] width 54 height 14
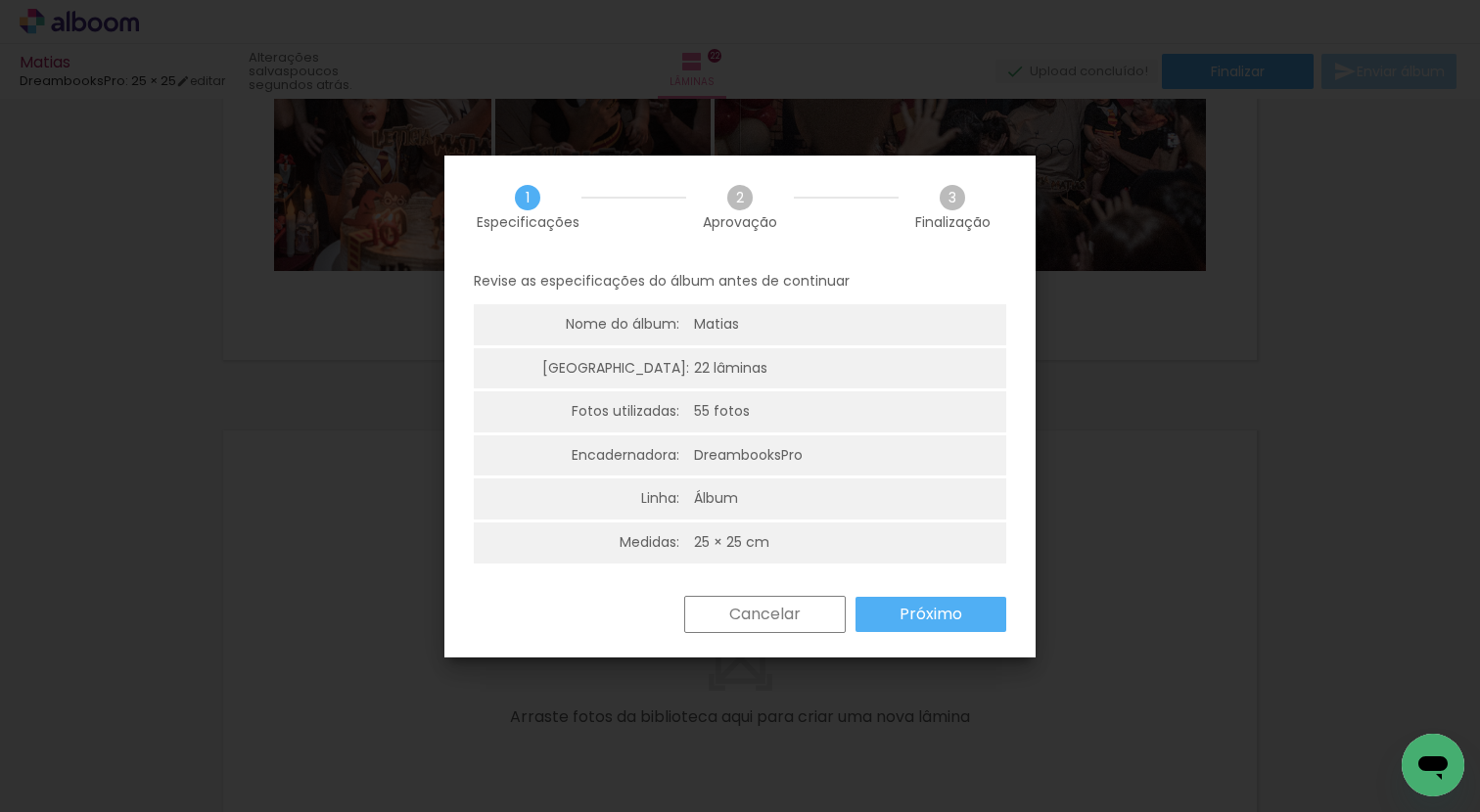
scroll to position [1, 0]
click at [0, 0] on slot "Próximo" at bounding box center [0, 0] width 0 height 0
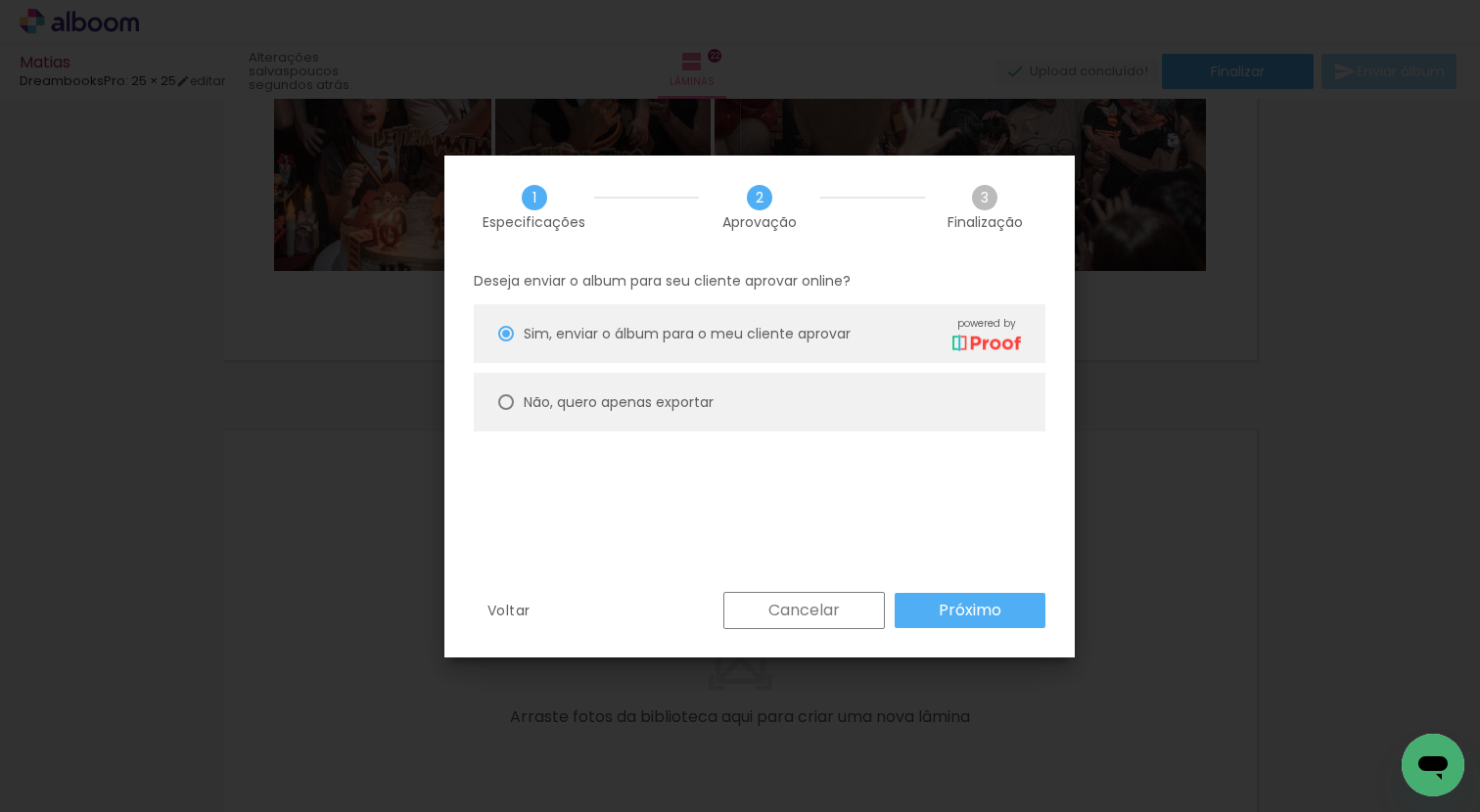
click at [682, 419] on paper-radio-button "Não, quero apenas exportar" at bounding box center [759, 402] width 572 height 59
type paper-radio-button "on"
click at [995, 625] on paper-button "Próximo" at bounding box center [970, 611] width 151 height 35
type input "Alta, 300 DPI"
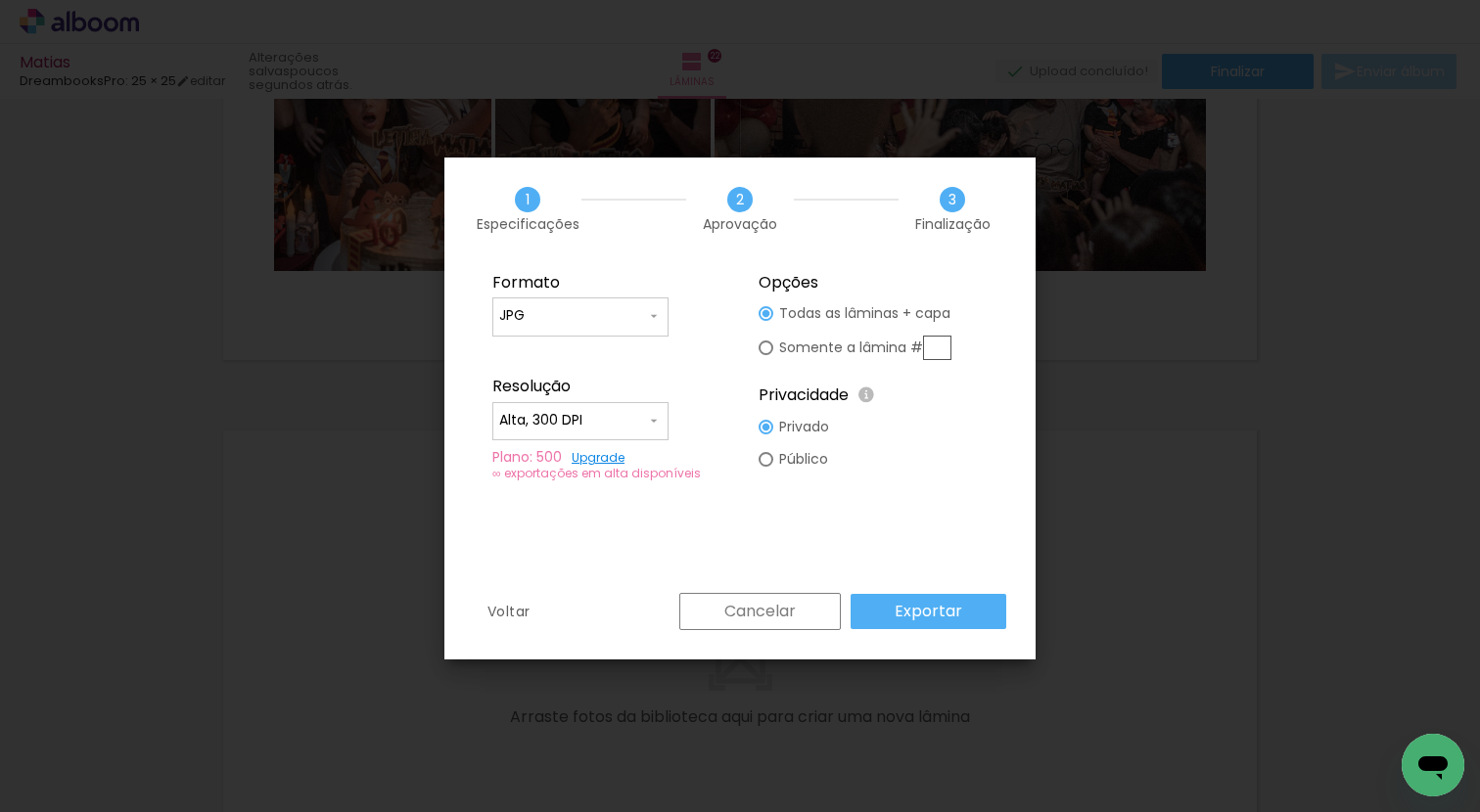
click at [665, 409] on paper-input-container "Alta, 300 DPI" at bounding box center [581, 422] width 177 height 39
click at [662, 413] on paper-item "Alta, 300 DPI" at bounding box center [581, 418] width 177 height 39
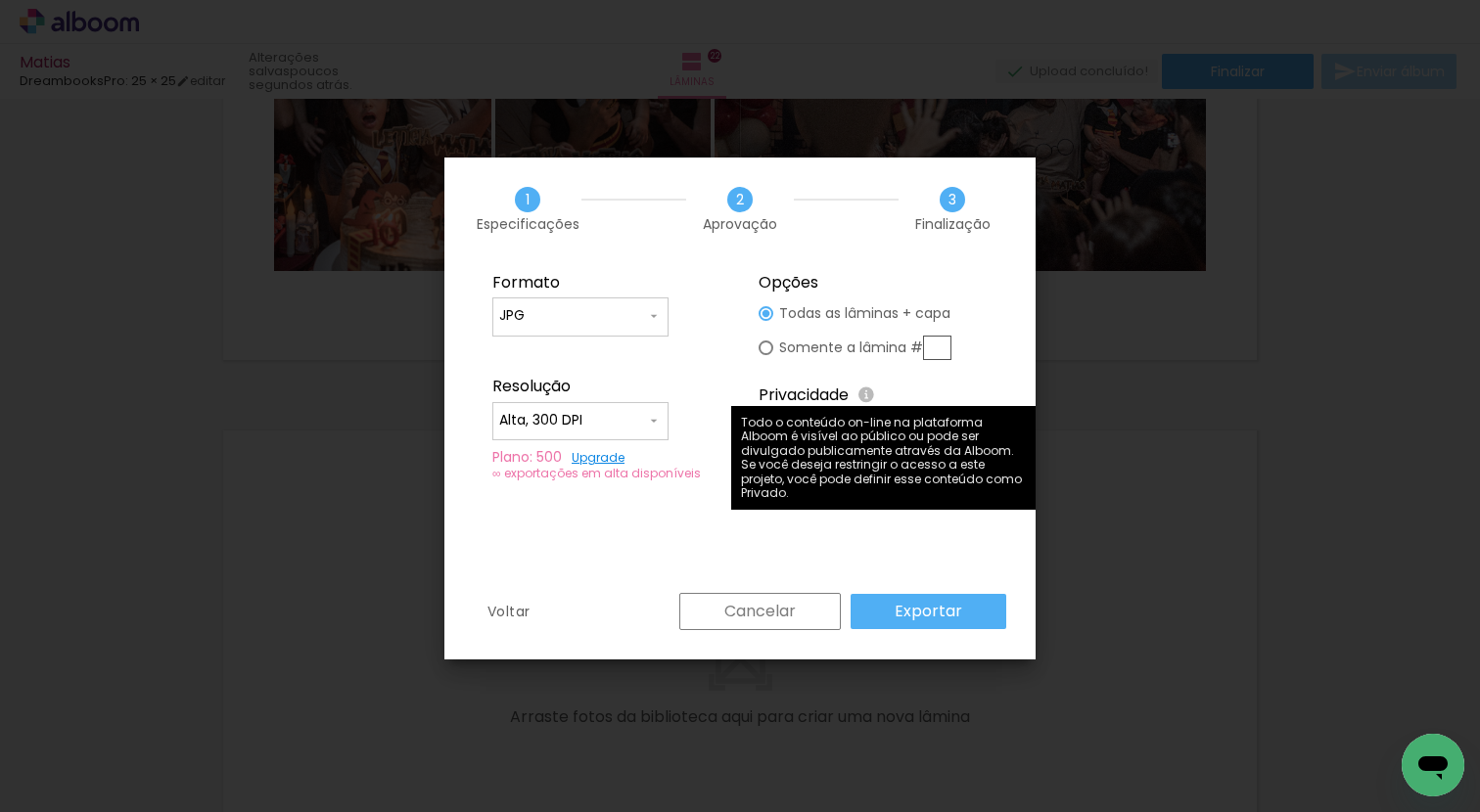
click at [868, 396] on iron-icon at bounding box center [866, 395] width 17 height 24
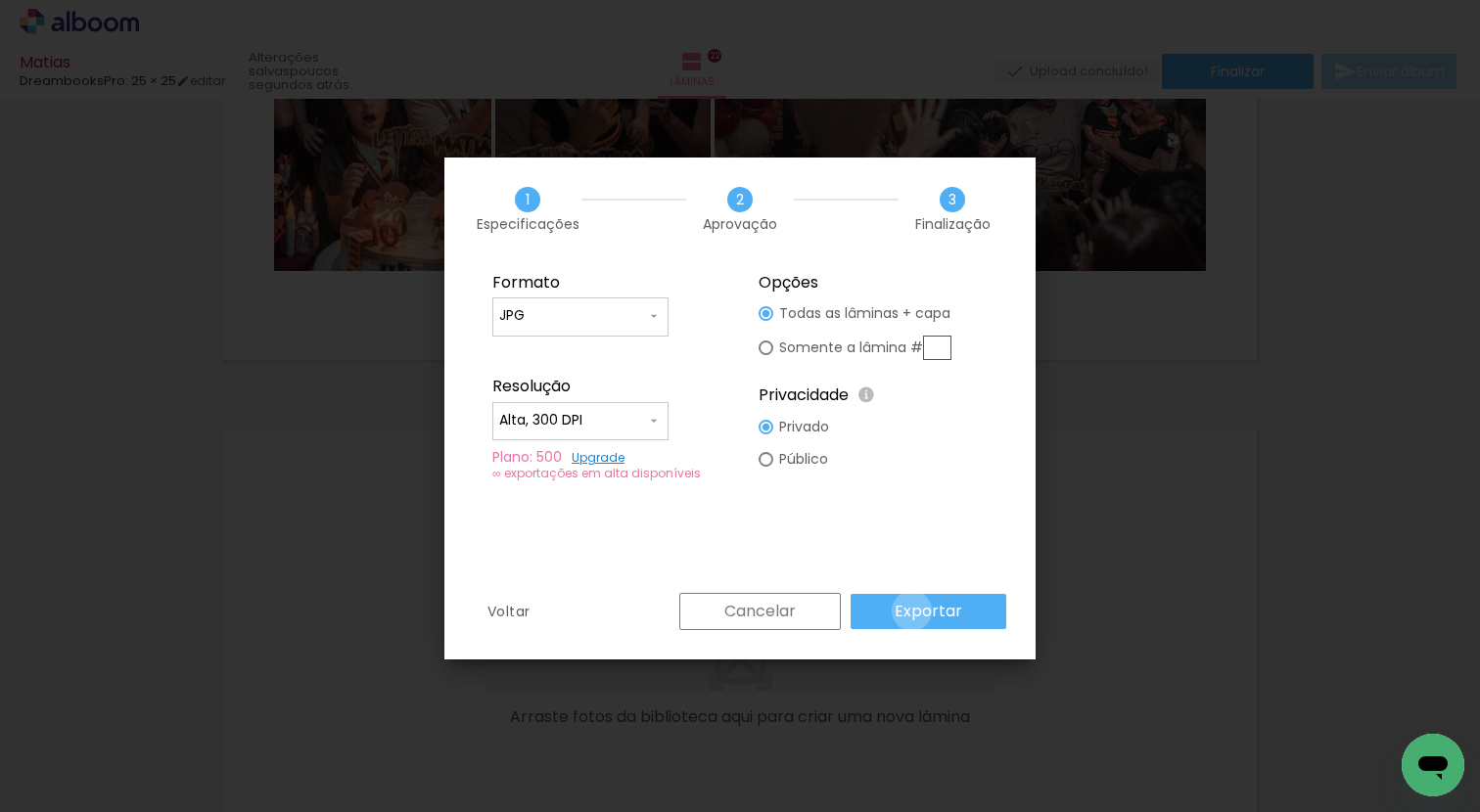
click at [0, 0] on slot "Exportar" at bounding box center [0, 0] width 0 height 0
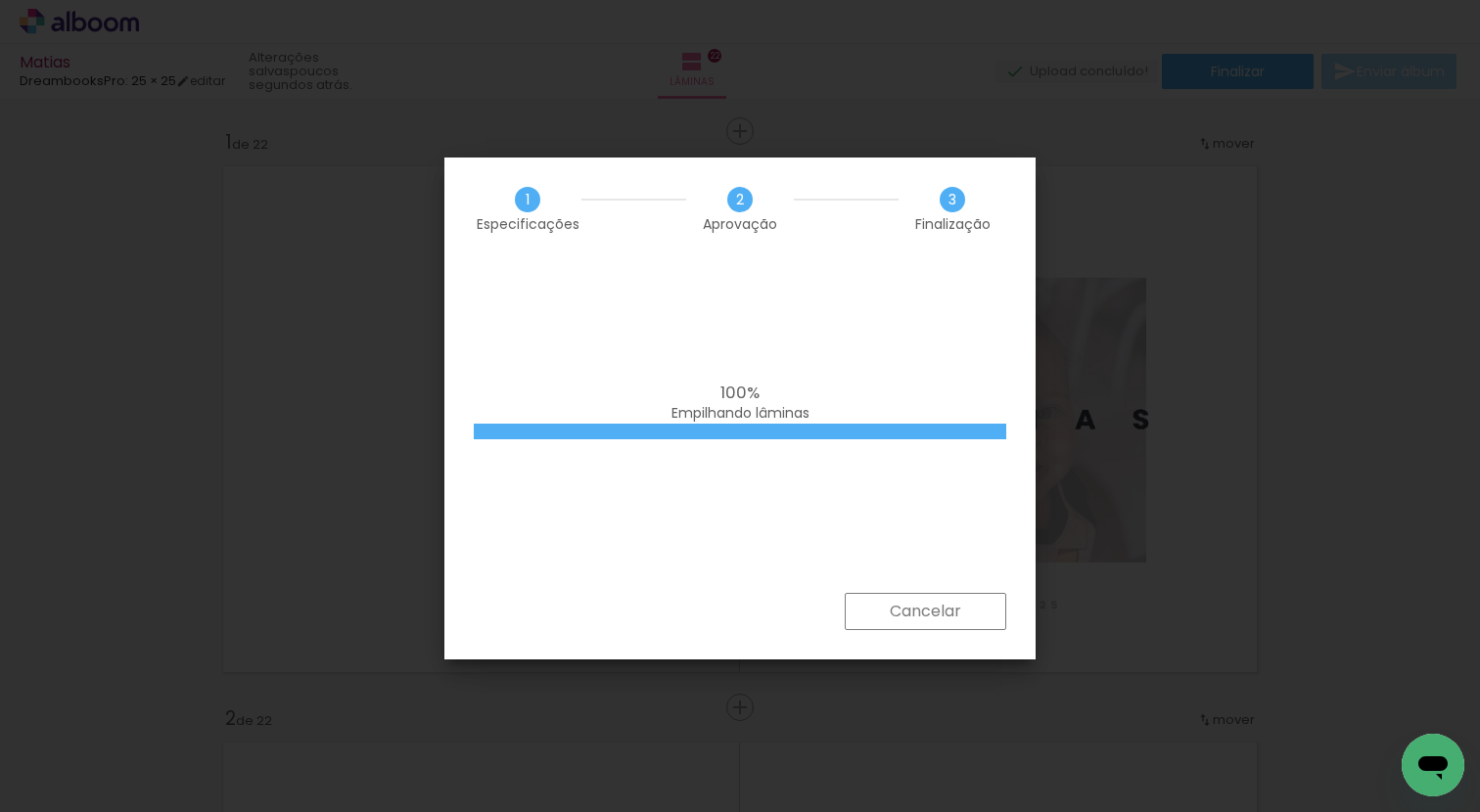
scroll to position [0, 5573]
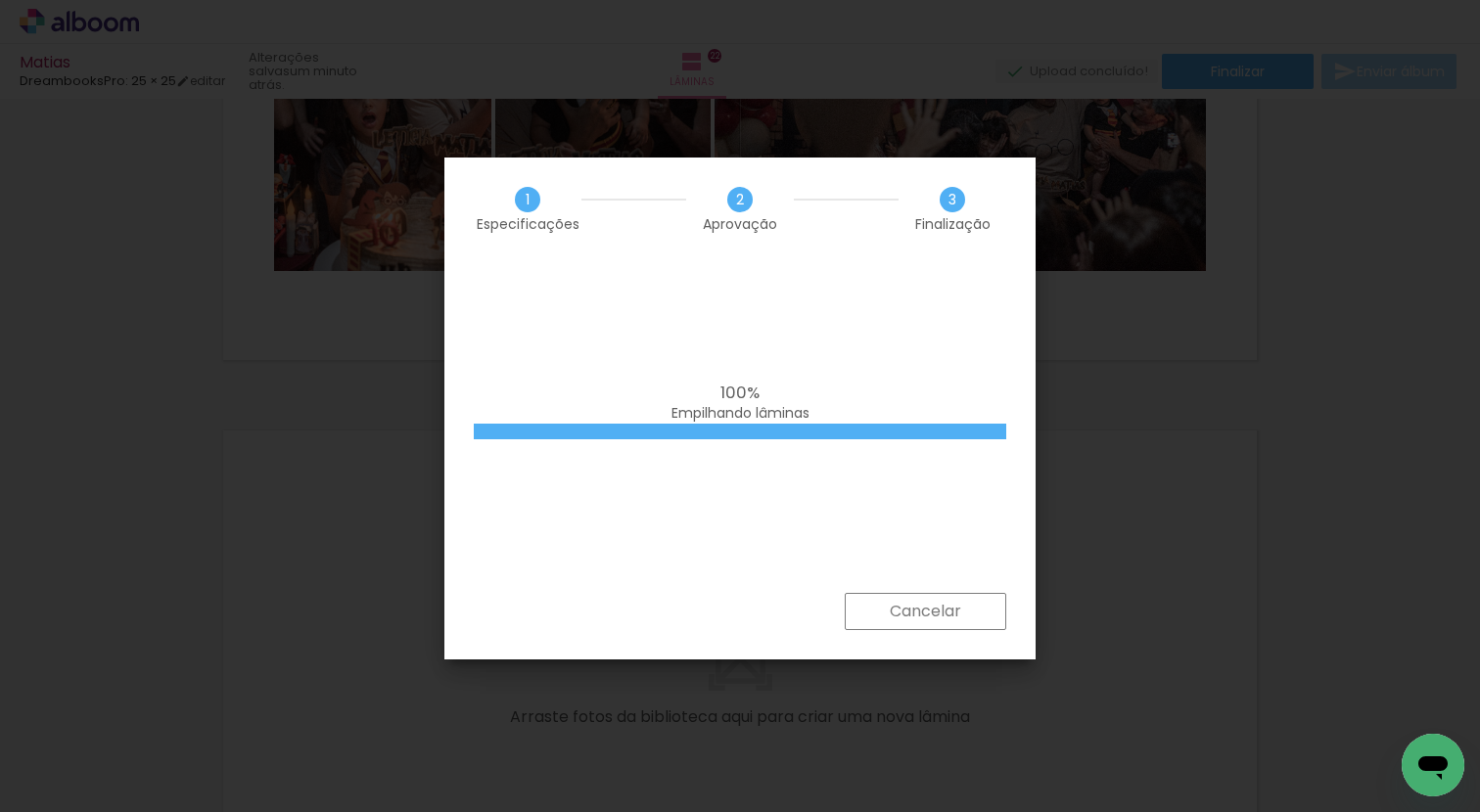
click at [740, 410] on span "Empilhando lâminas" at bounding box center [740, 413] width 138 height 20
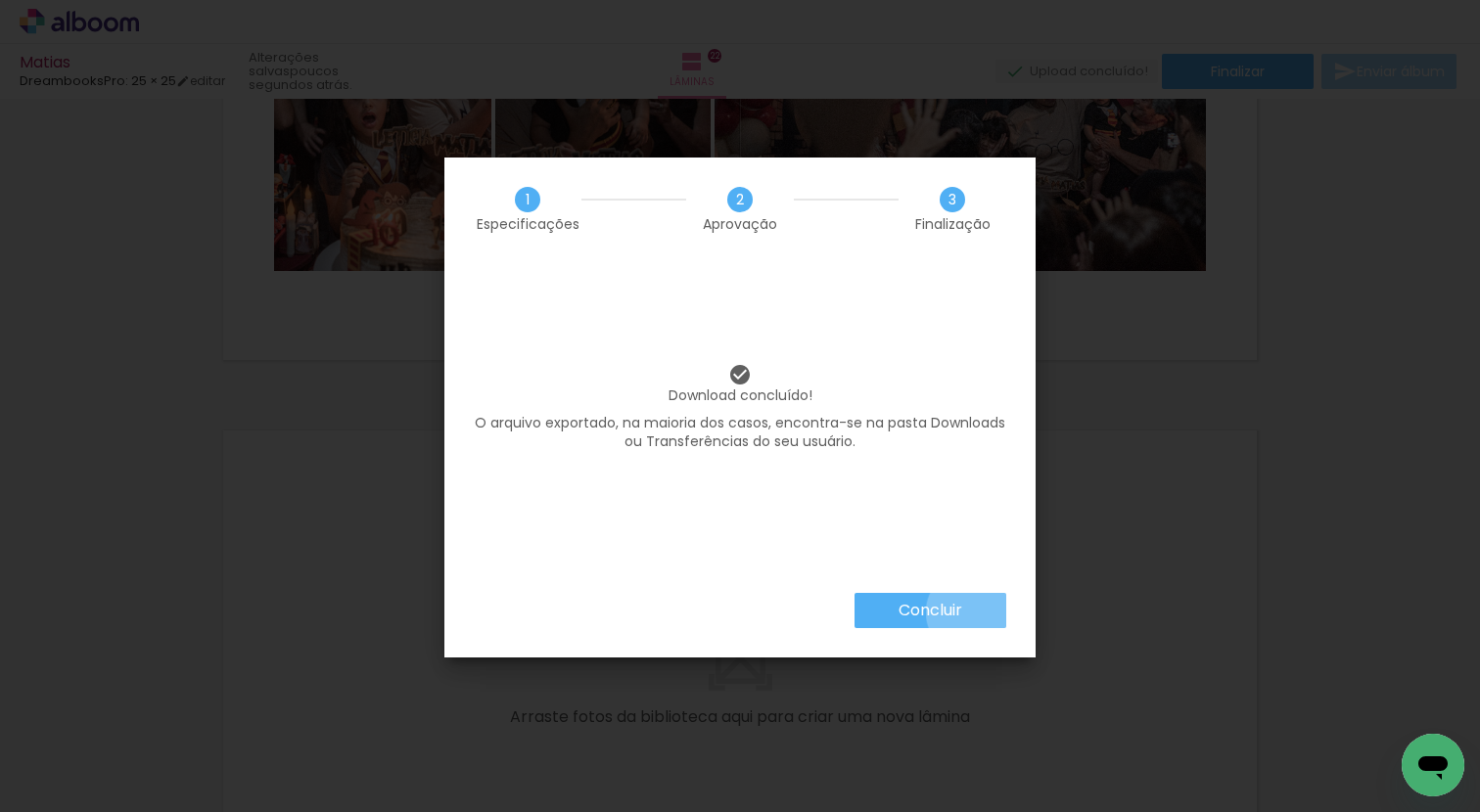
click at [969, 613] on paper-button "Concluir" at bounding box center [930, 611] width 152 height 35
